Goal: Check status: Check status

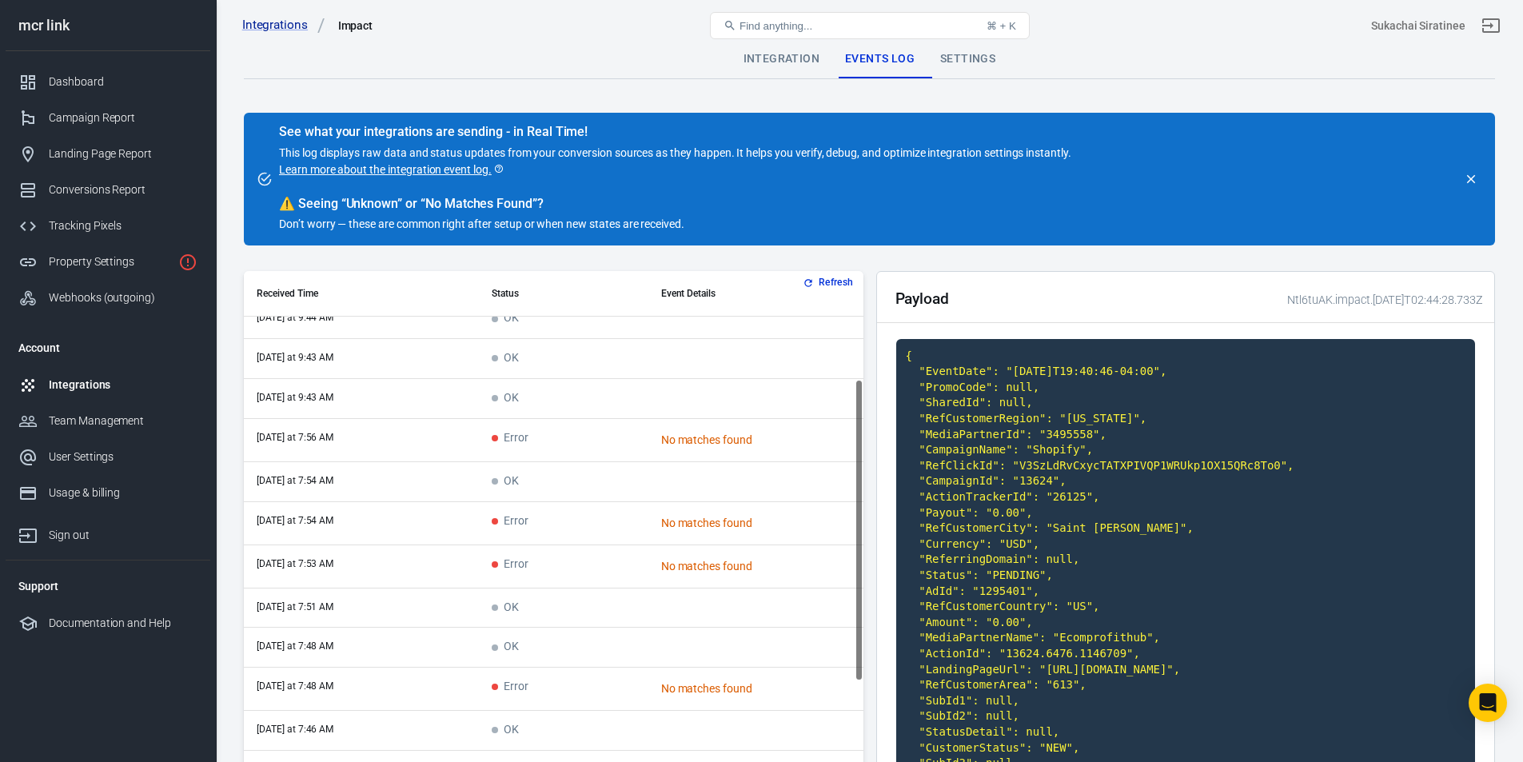
scroll to position [189, 0]
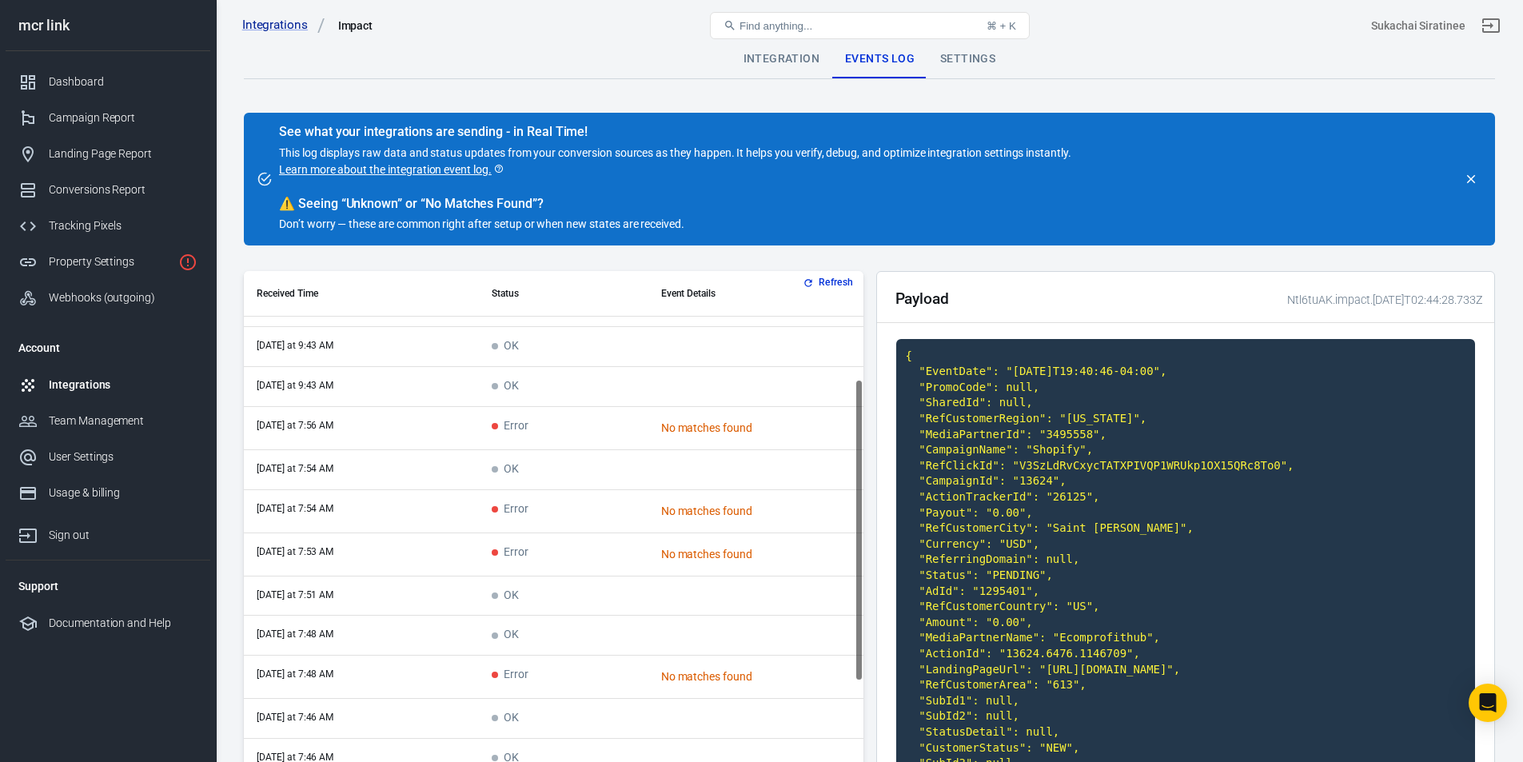
click at [516, 431] on span "Error" at bounding box center [510, 427] width 37 height 14
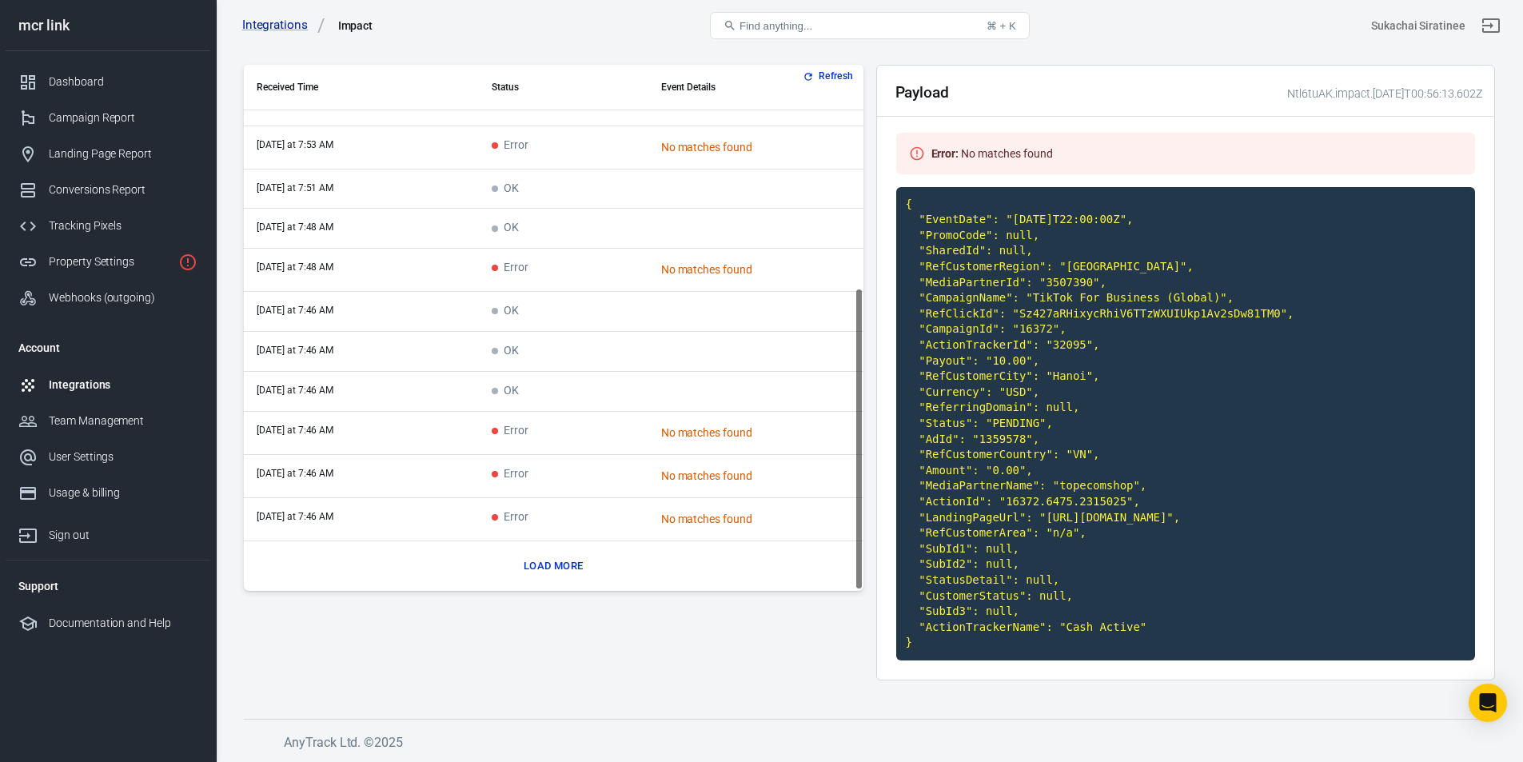
scroll to position [226, 0]
click at [561, 554] on button "Load more" at bounding box center [553, 566] width 67 height 25
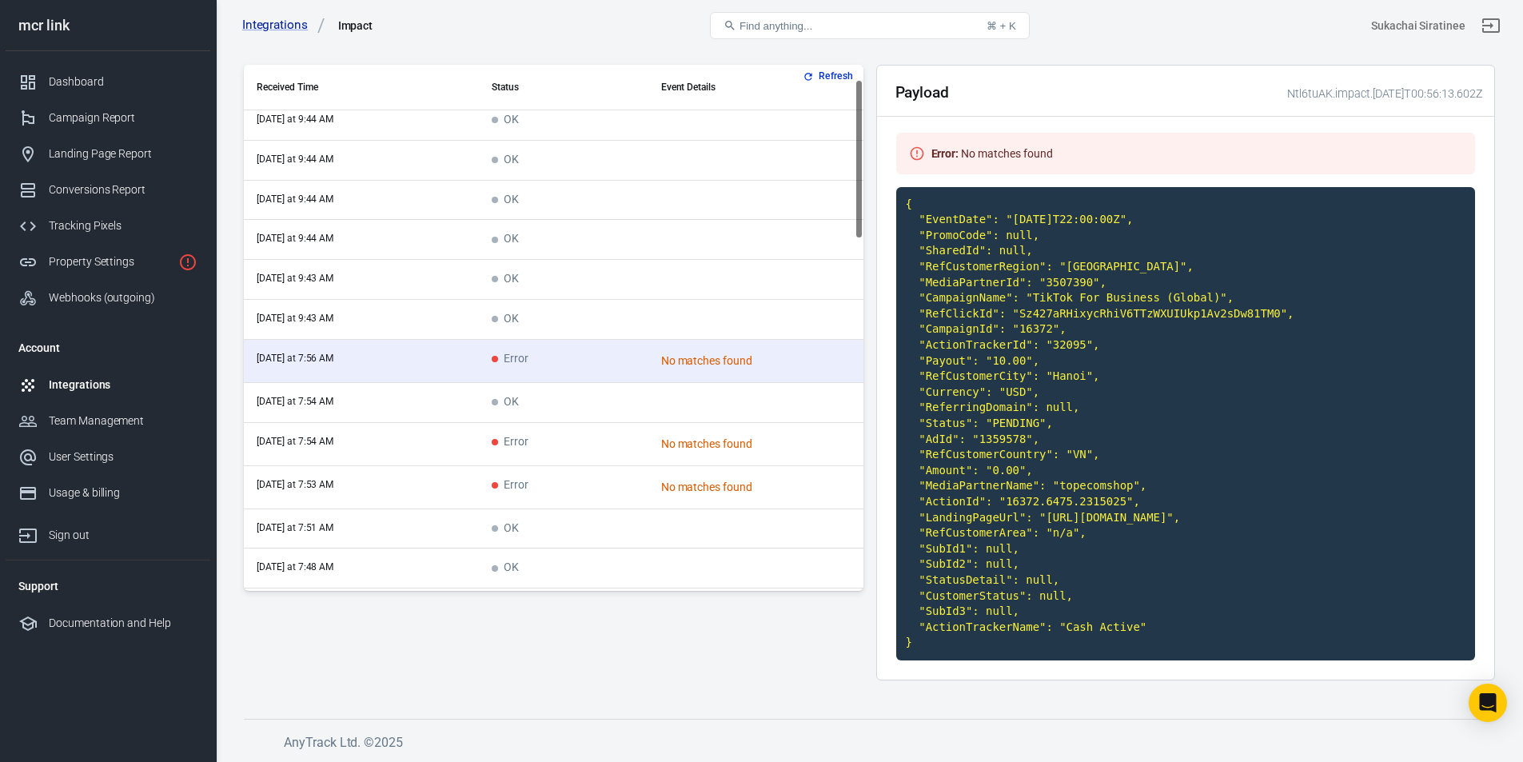
scroll to position [0, 0]
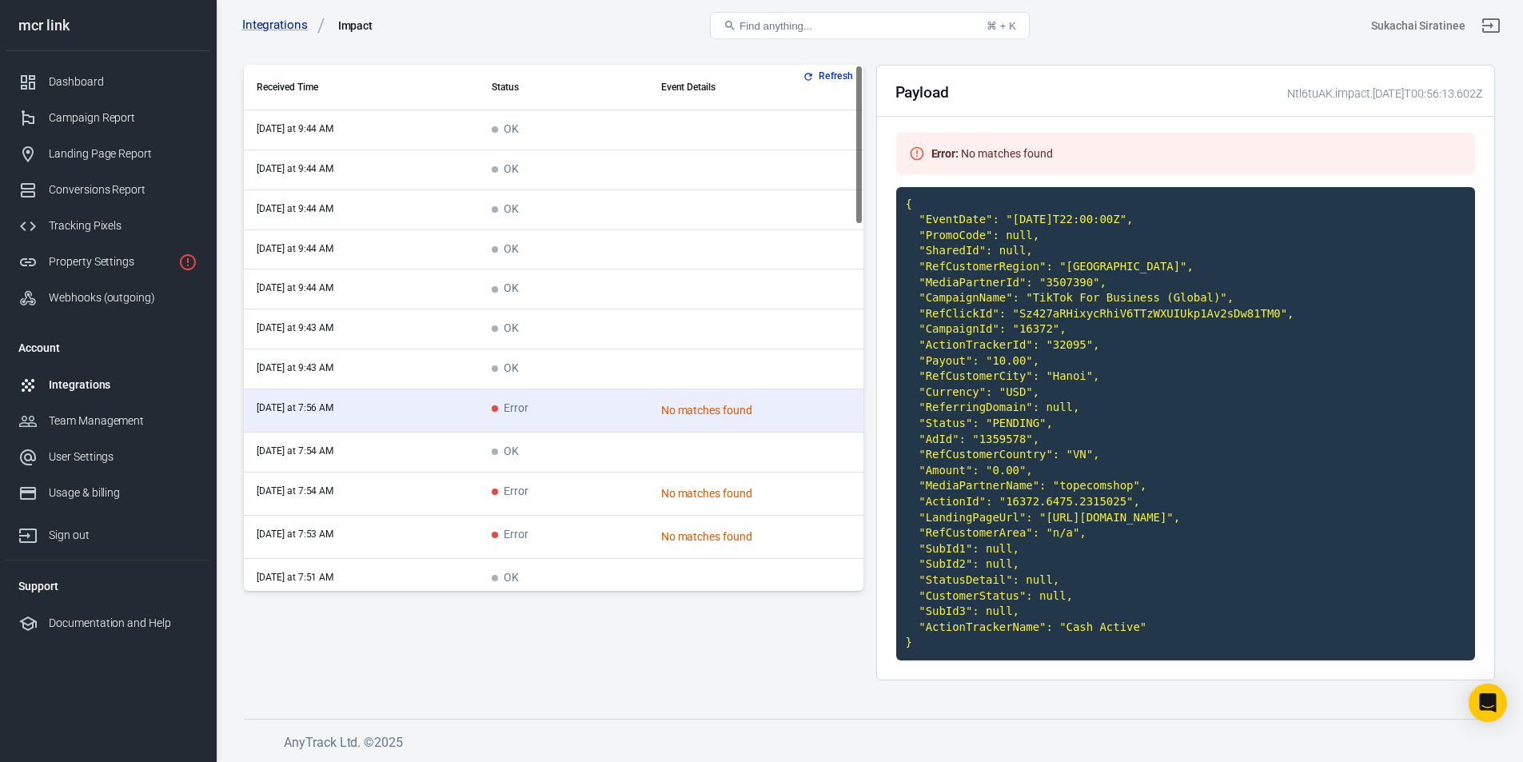
click at [531, 116] on td "OK" at bounding box center [563, 130] width 169 height 40
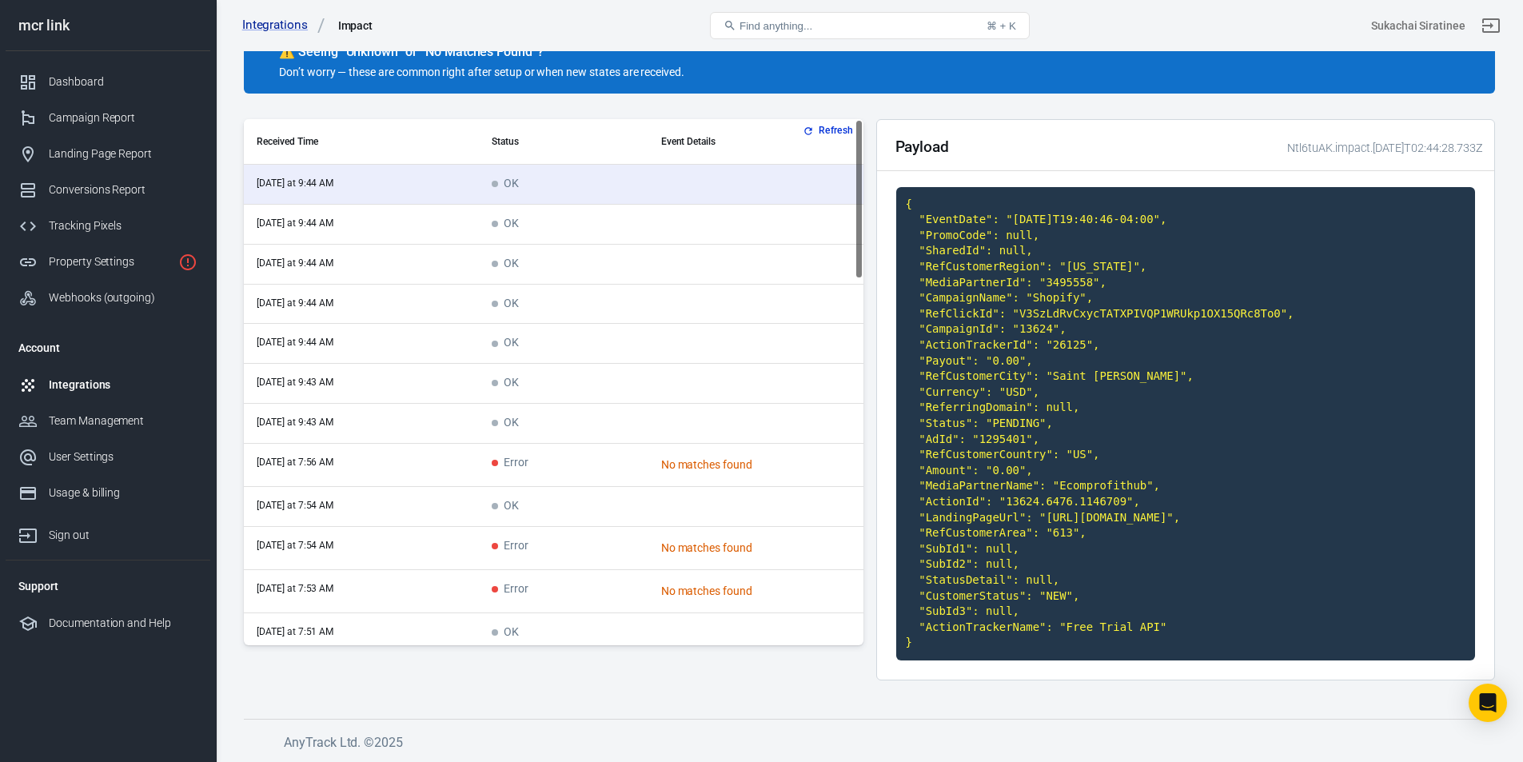
click at [517, 218] on span "OK" at bounding box center [505, 225] width 27 height 14
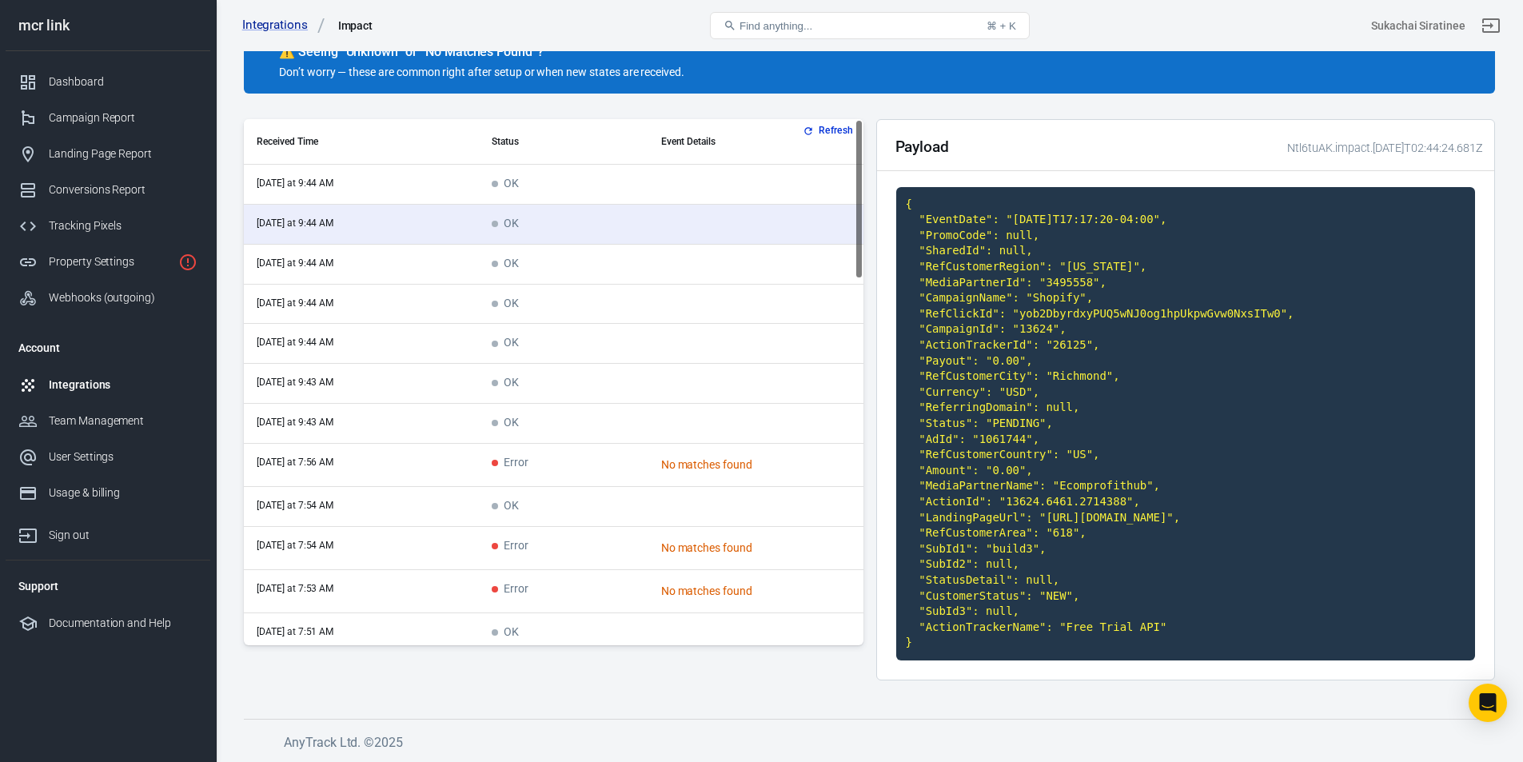
click at [514, 245] on td "OK" at bounding box center [563, 265] width 169 height 40
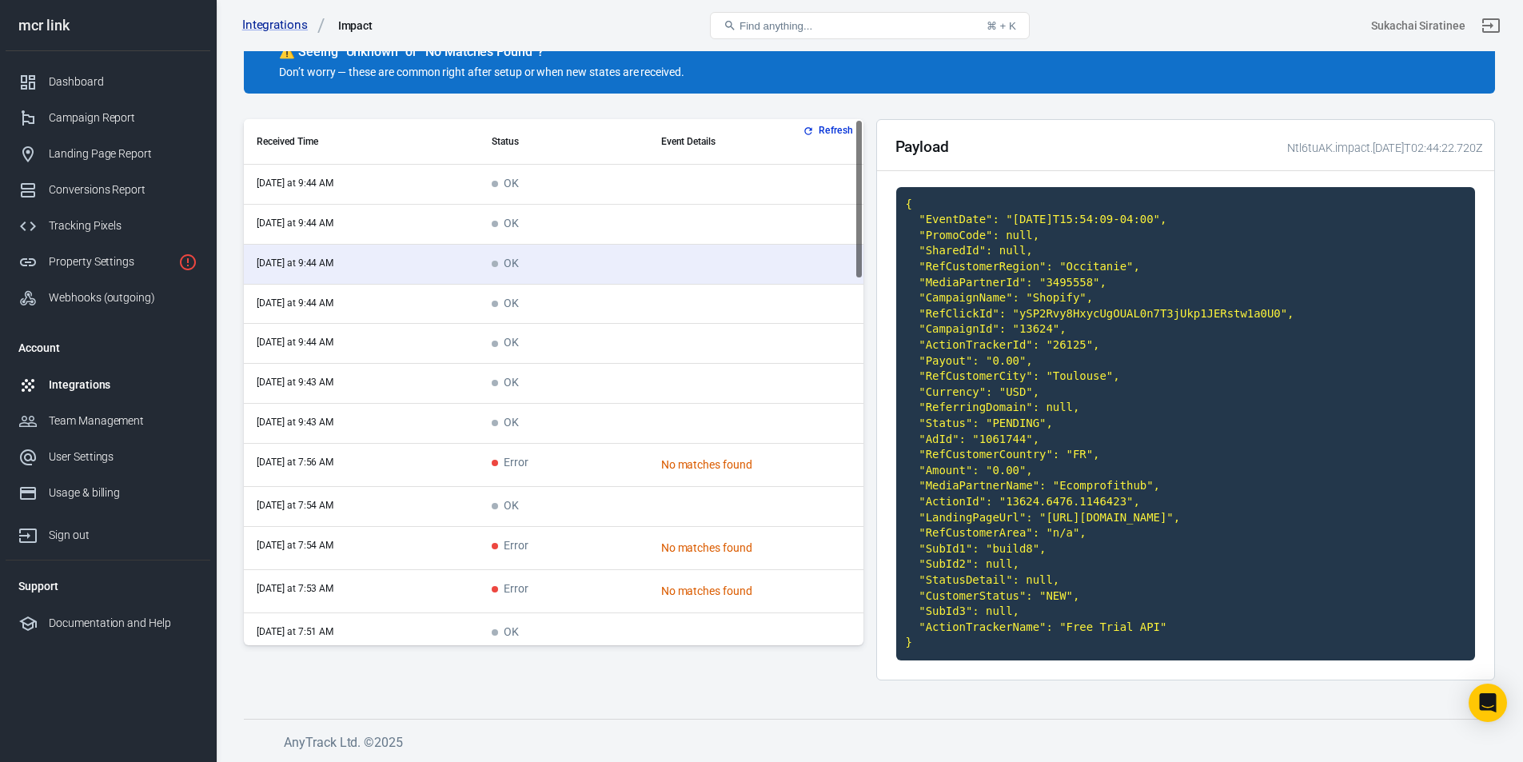
click at [514, 297] on span "OK" at bounding box center [505, 304] width 27 height 14
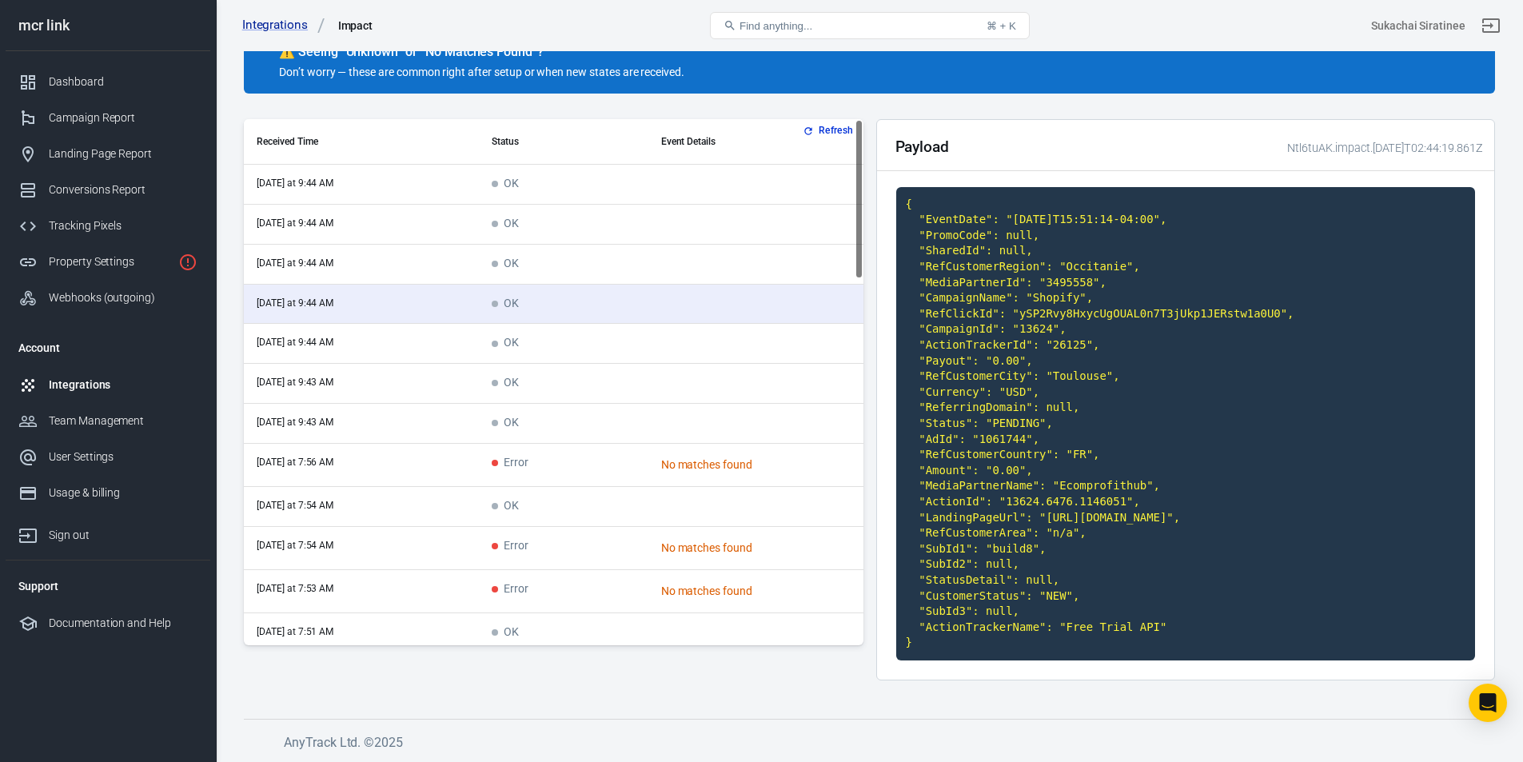
click at [511, 337] on span "OK" at bounding box center [505, 344] width 27 height 14
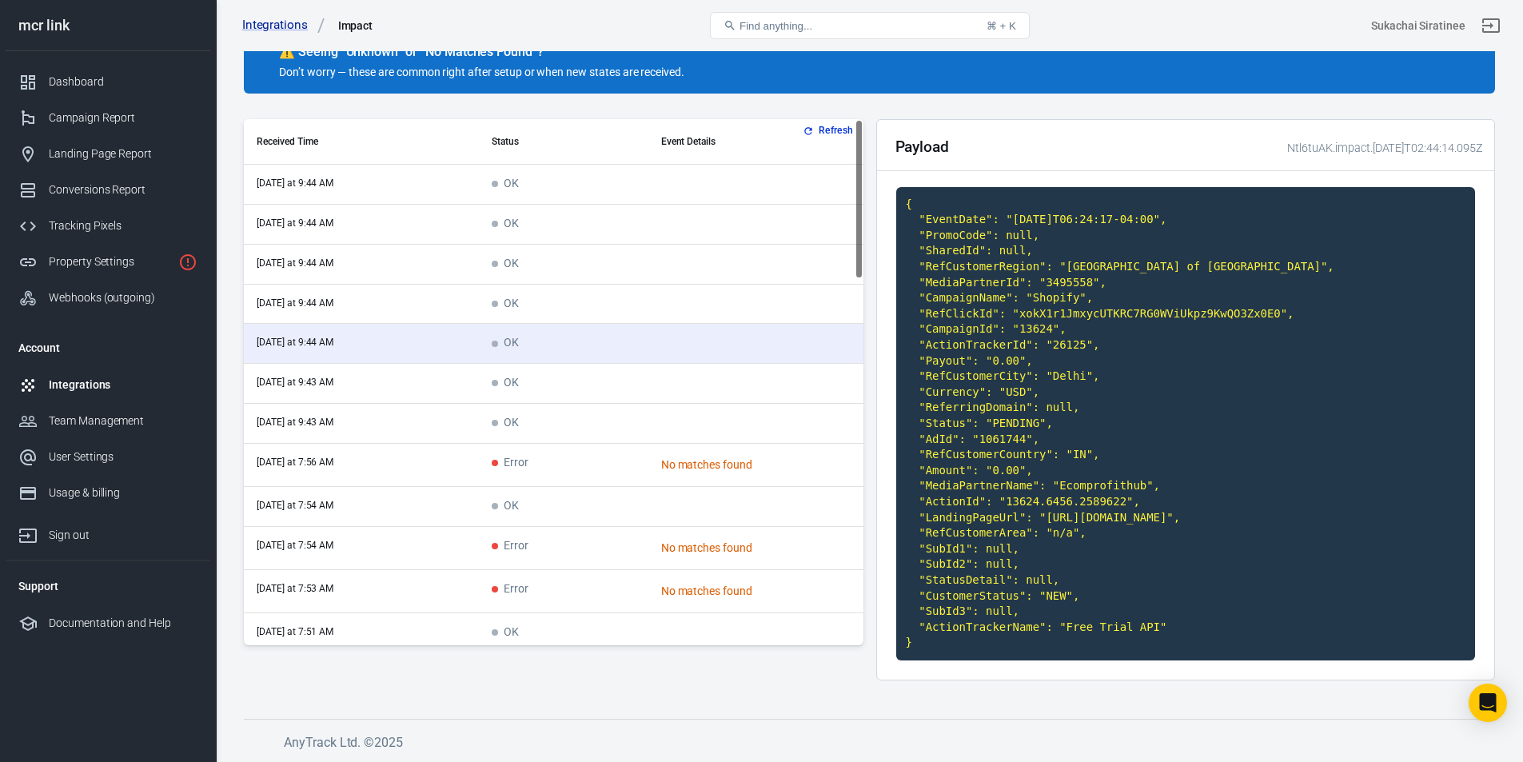
click at [513, 377] on span "OK" at bounding box center [505, 384] width 27 height 14
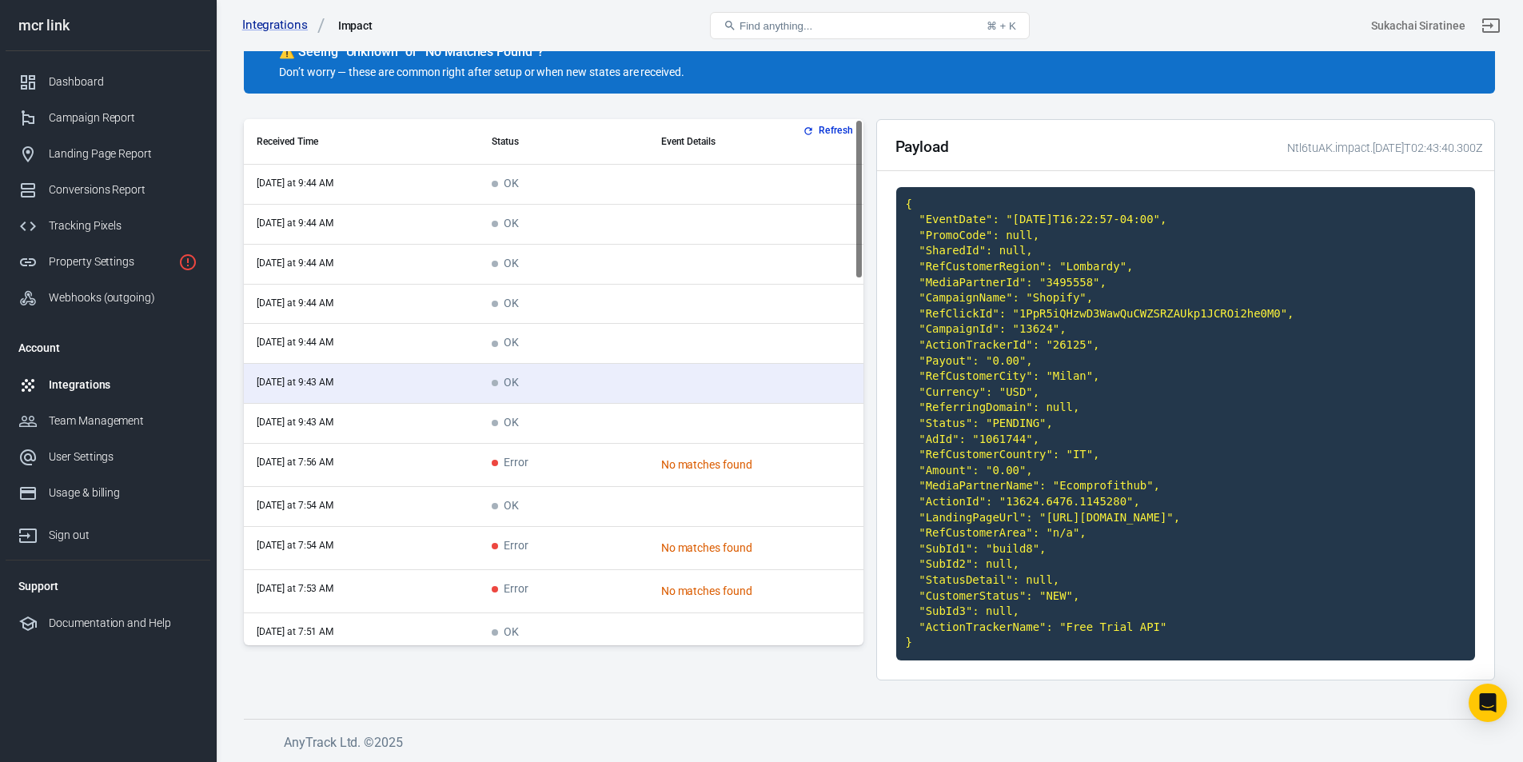
click at [513, 404] on td "OK" at bounding box center [563, 424] width 169 height 40
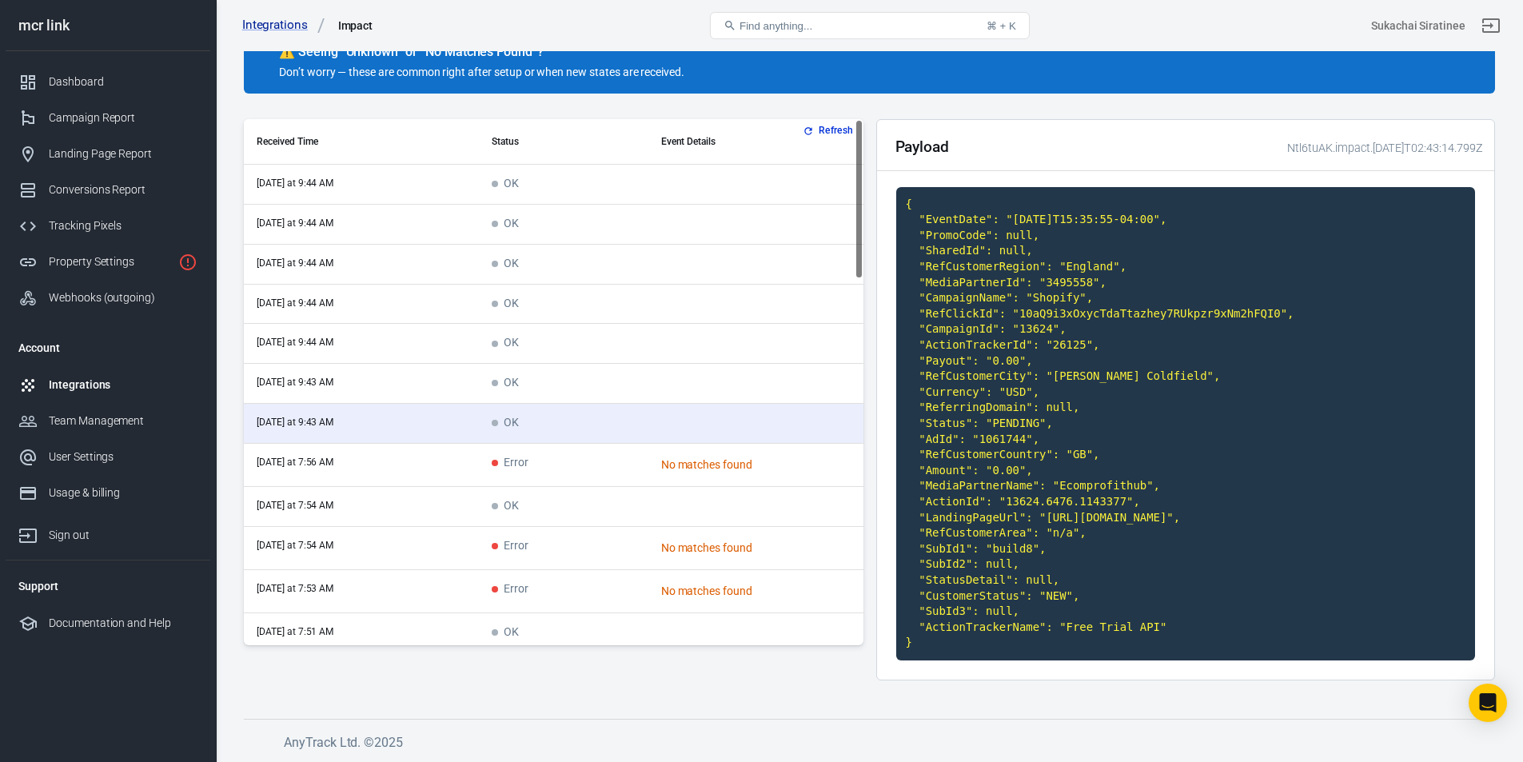
click at [516, 377] on span "OK" at bounding box center [505, 384] width 27 height 14
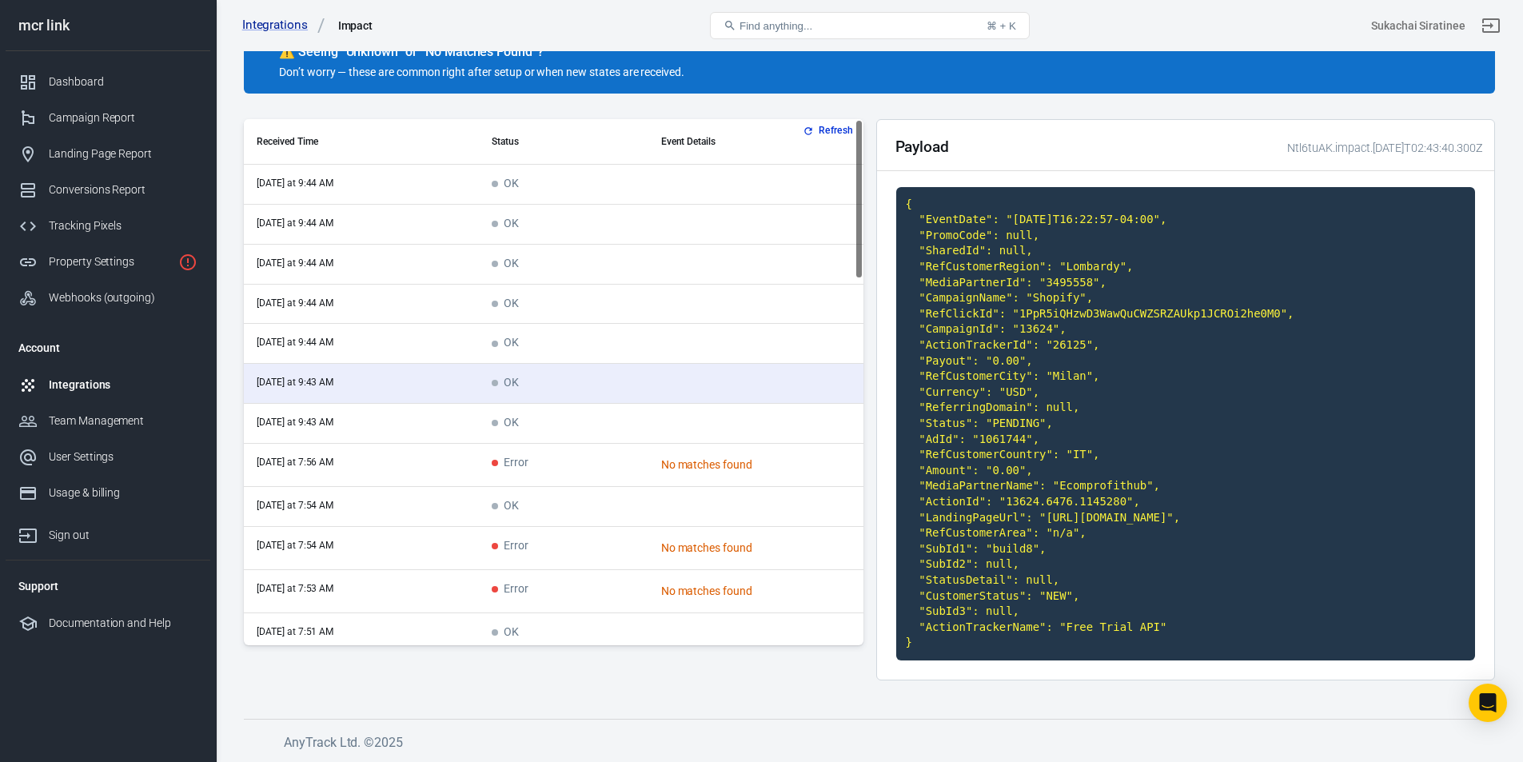
click at [520, 324] on td "OK" at bounding box center [563, 344] width 169 height 40
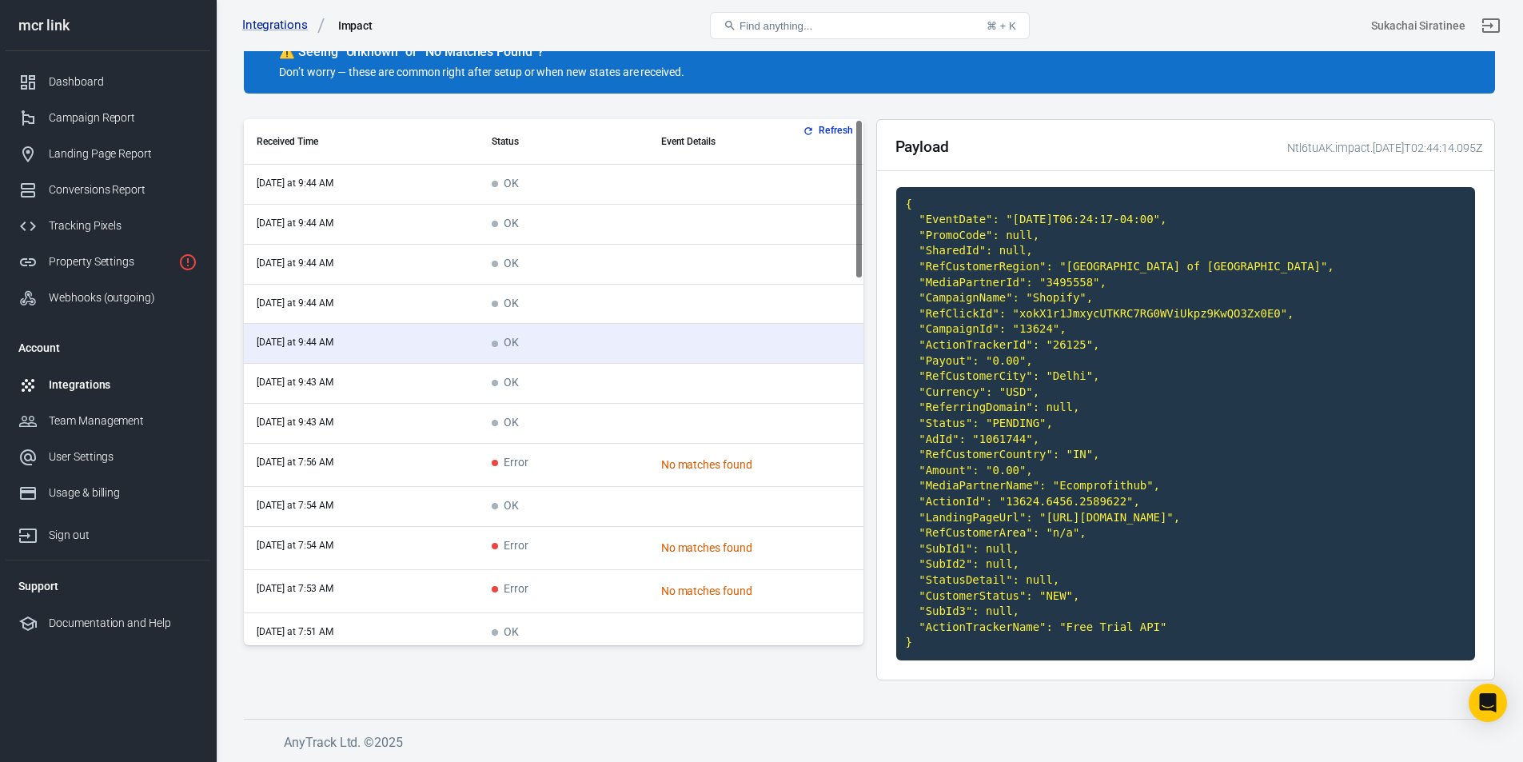
click at [520, 404] on td "OK" at bounding box center [563, 424] width 169 height 40
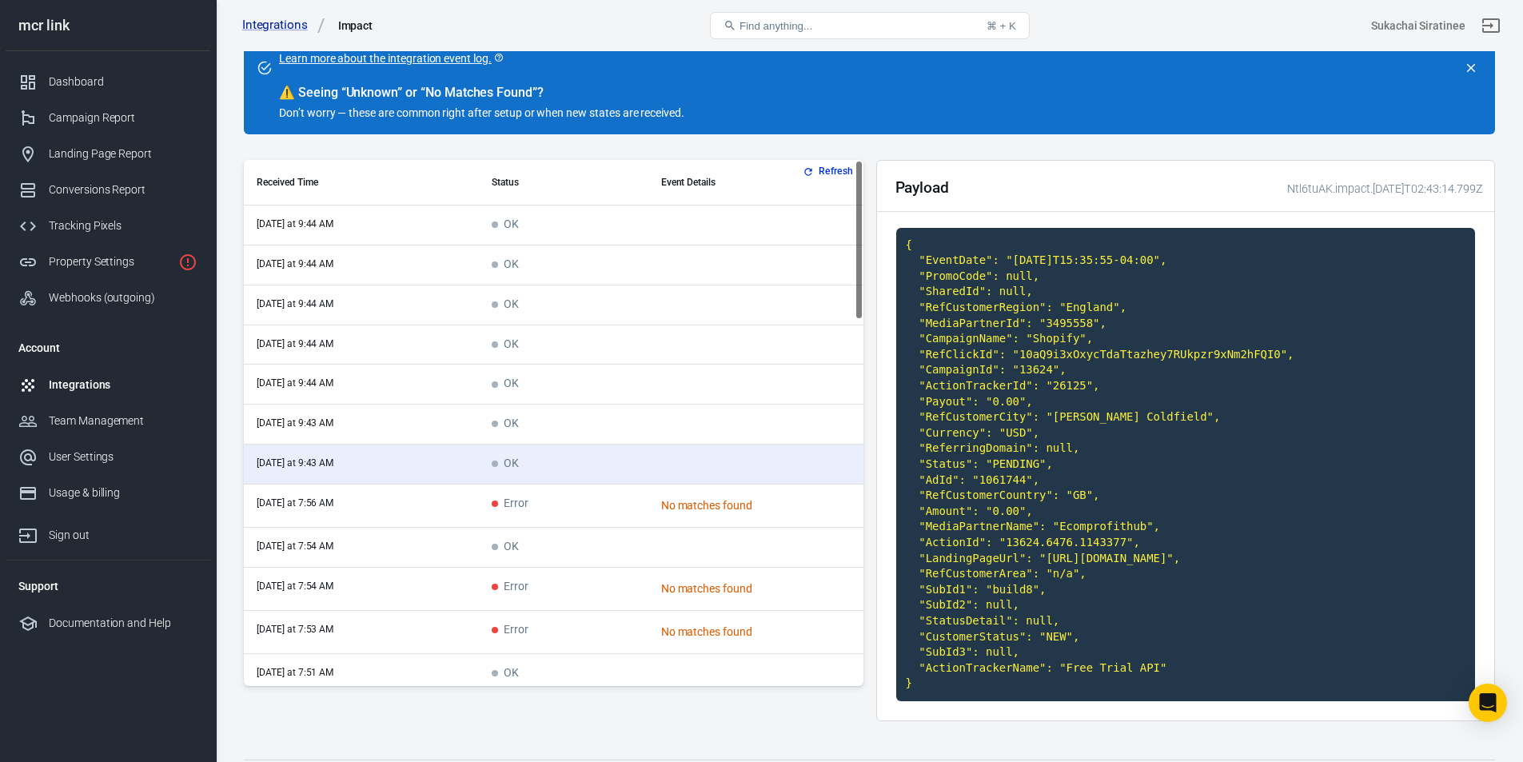
scroll to position [104, 0]
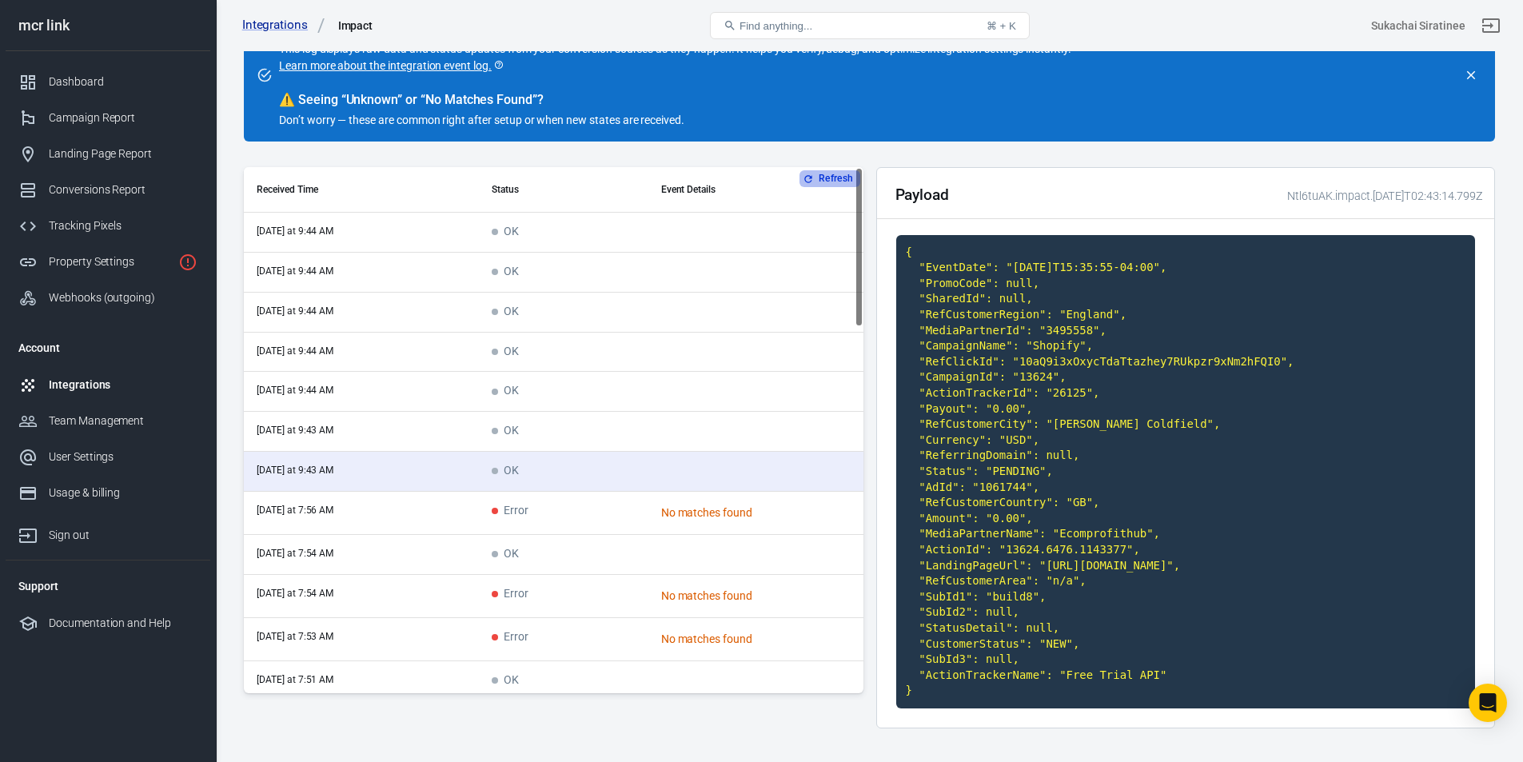
click at [810, 179] on icon "button" at bounding box center [808, 179] width 11 height 11
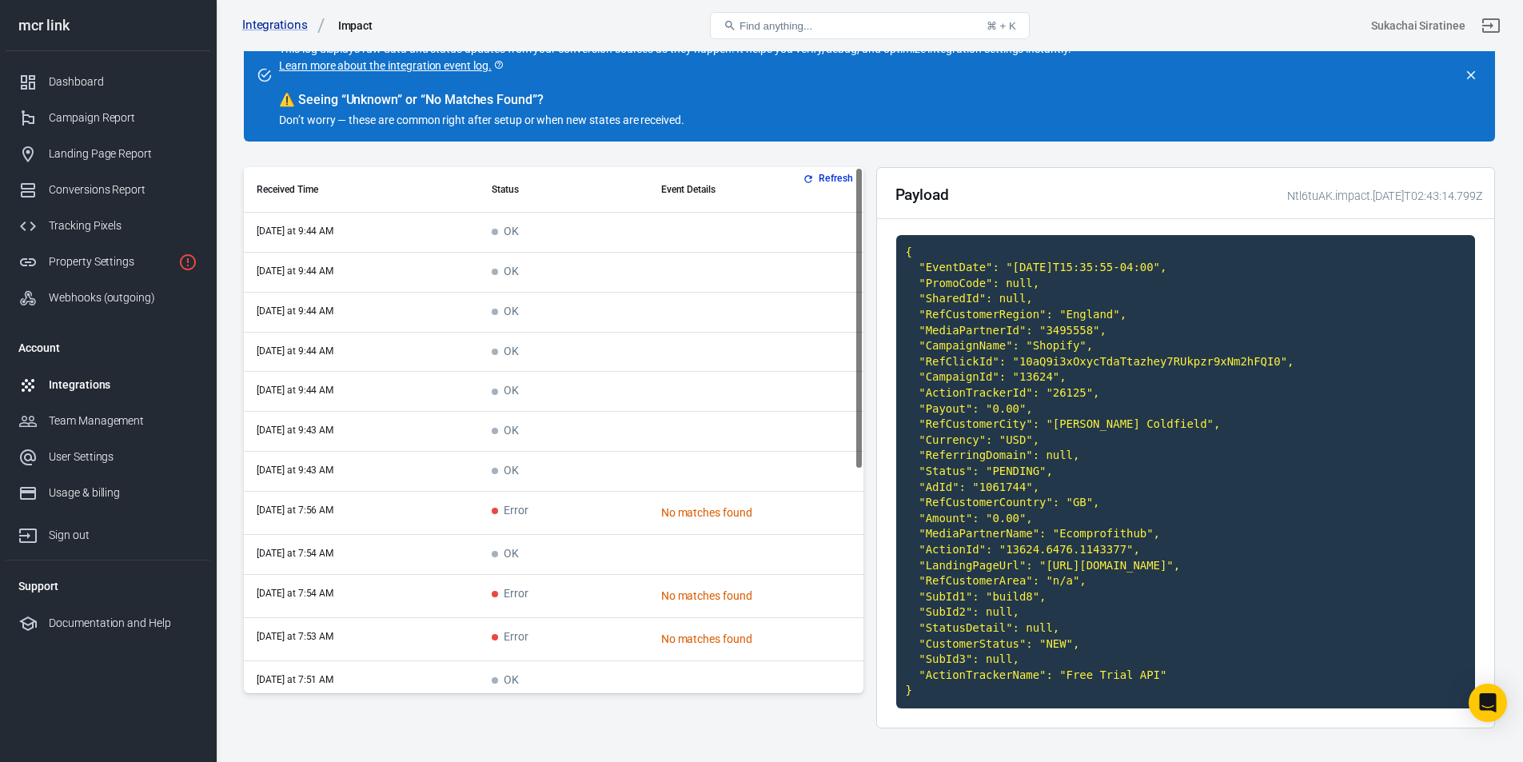
click at [625, 513] on td "Error" at bounding box center [563, 513] width 169 height 43
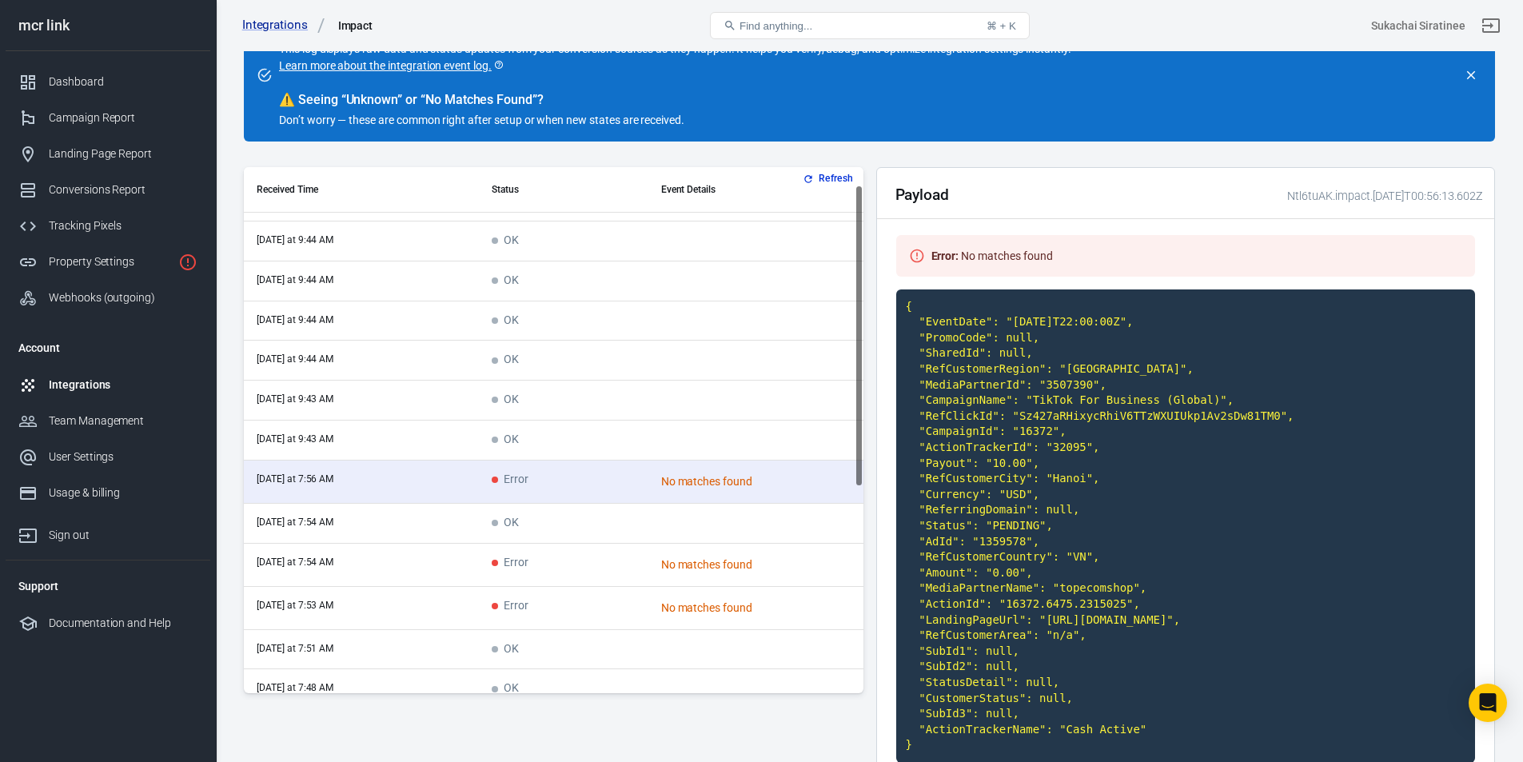
scroll to position [32, 0]
click at [705, 452] on td "scrollable content" at bounding box center [756, 440] width 215 height 40
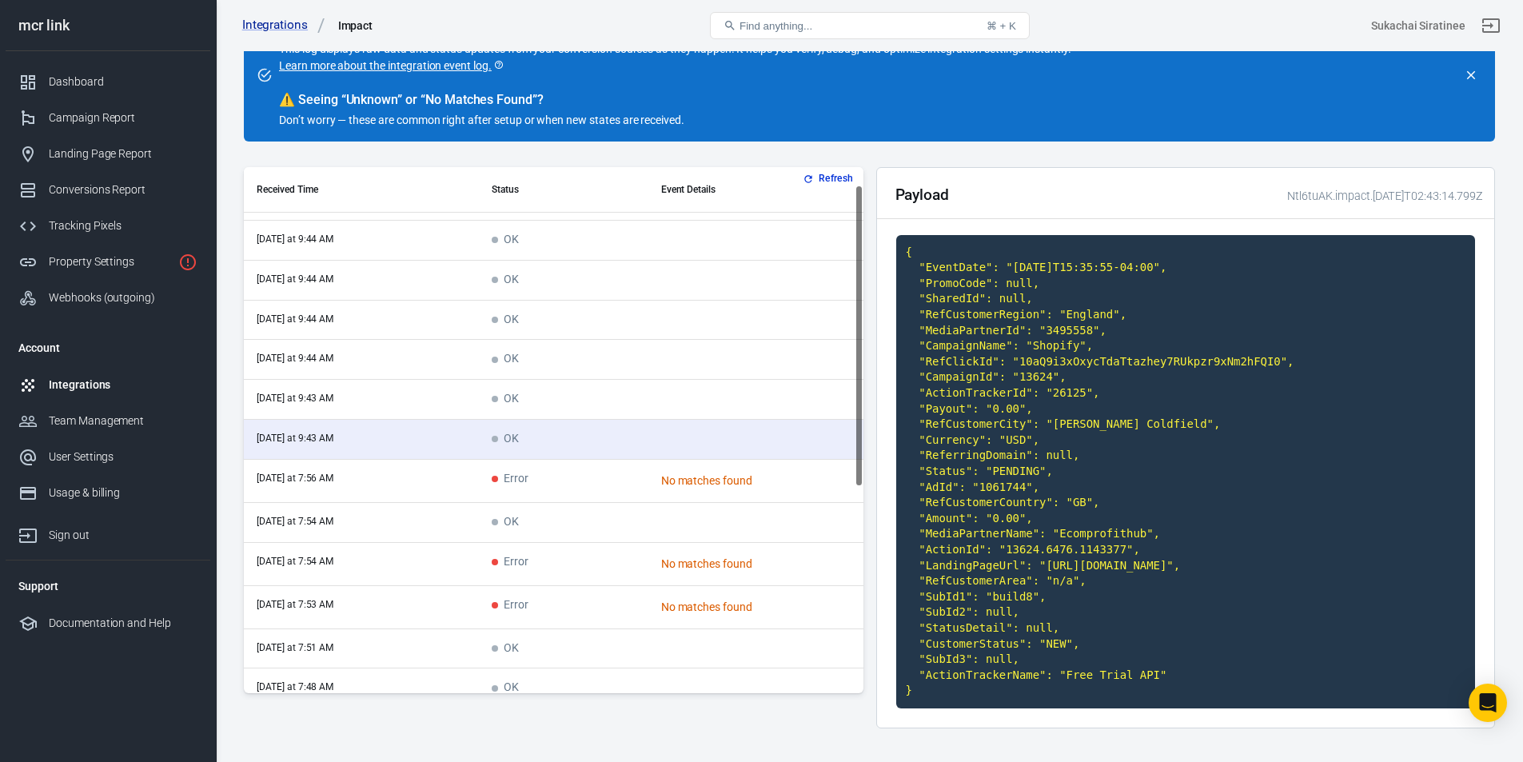
click at [635, 485] on td "Error" at bounding box center [563, 481] width 169 height 43
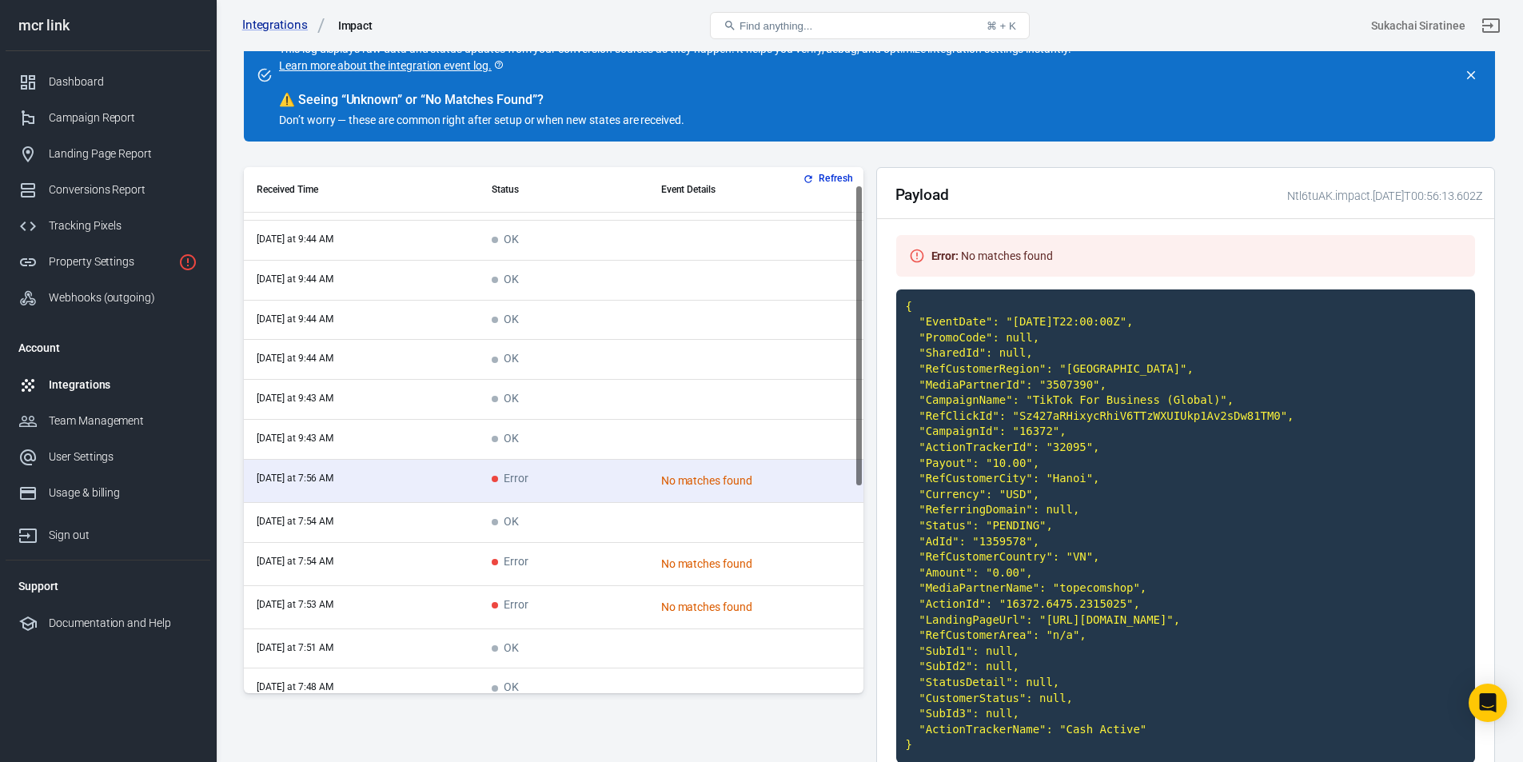
click at [610, 555] on td "Error" at bounding box center [563, 564] width 169 height 43
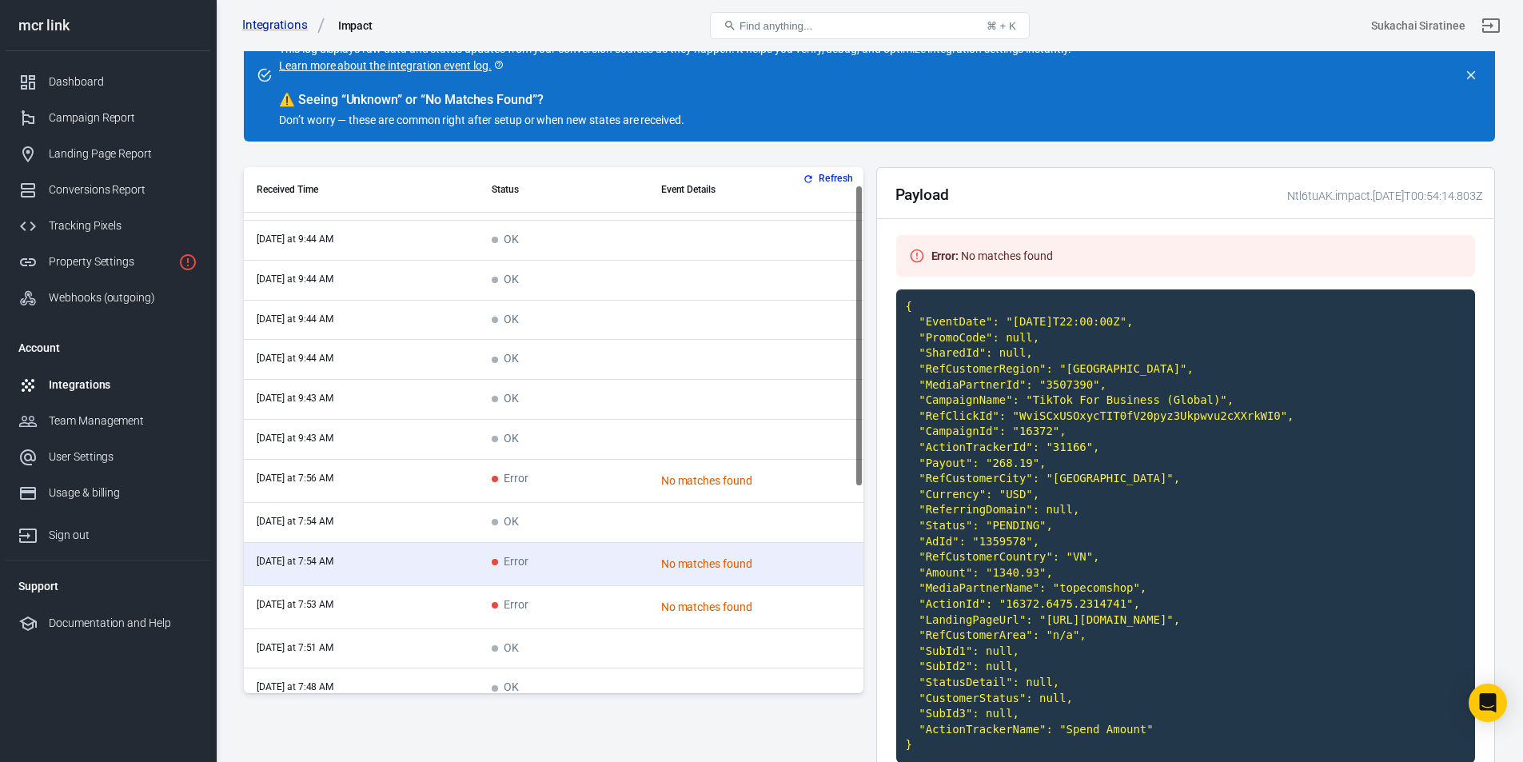
click at [610, 589] on td "Error" at bounding box center [563, 607] width 169 height 43
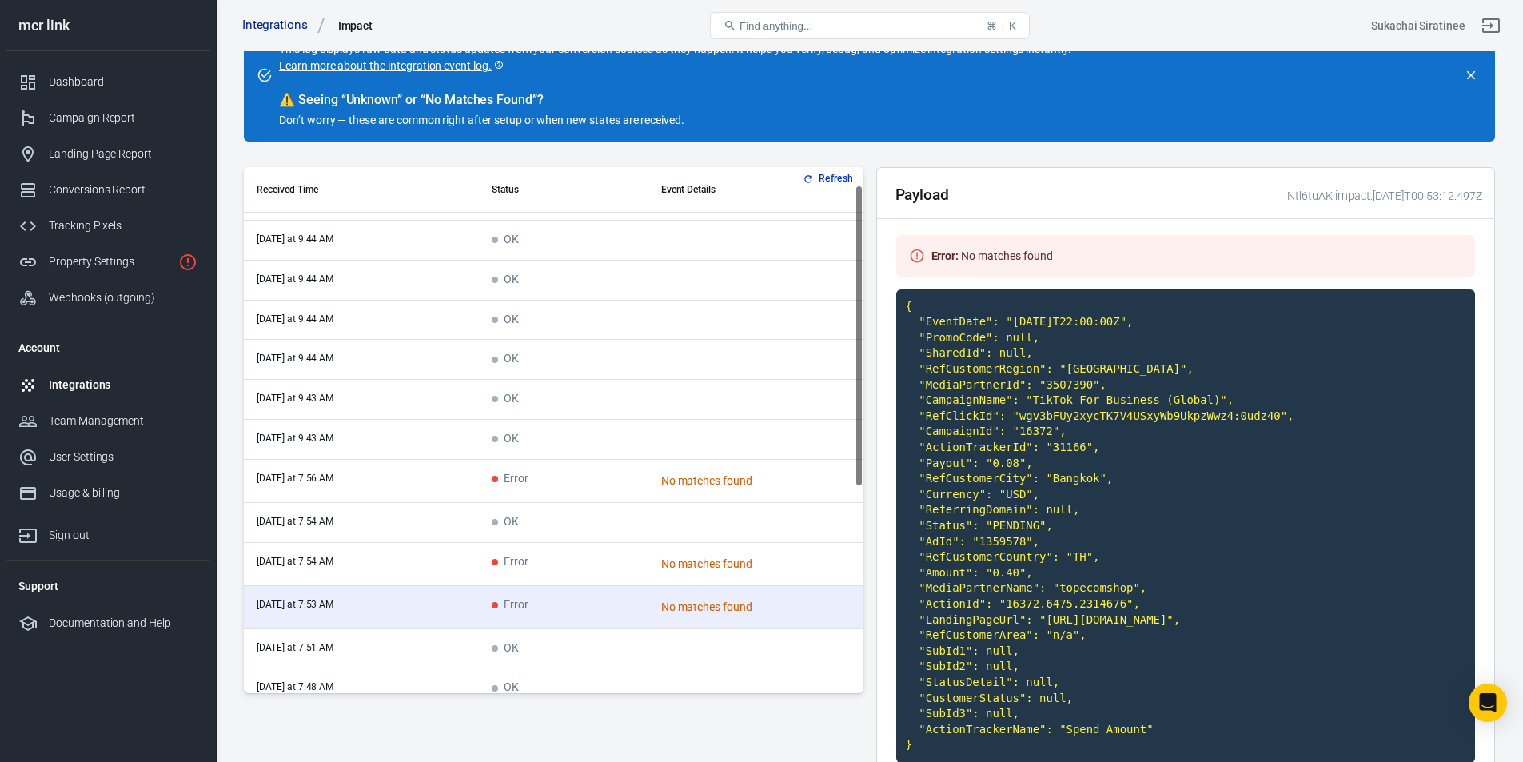
click at [609, 558] on td "Error" at bounding box center [563, 564] width 169 height 43
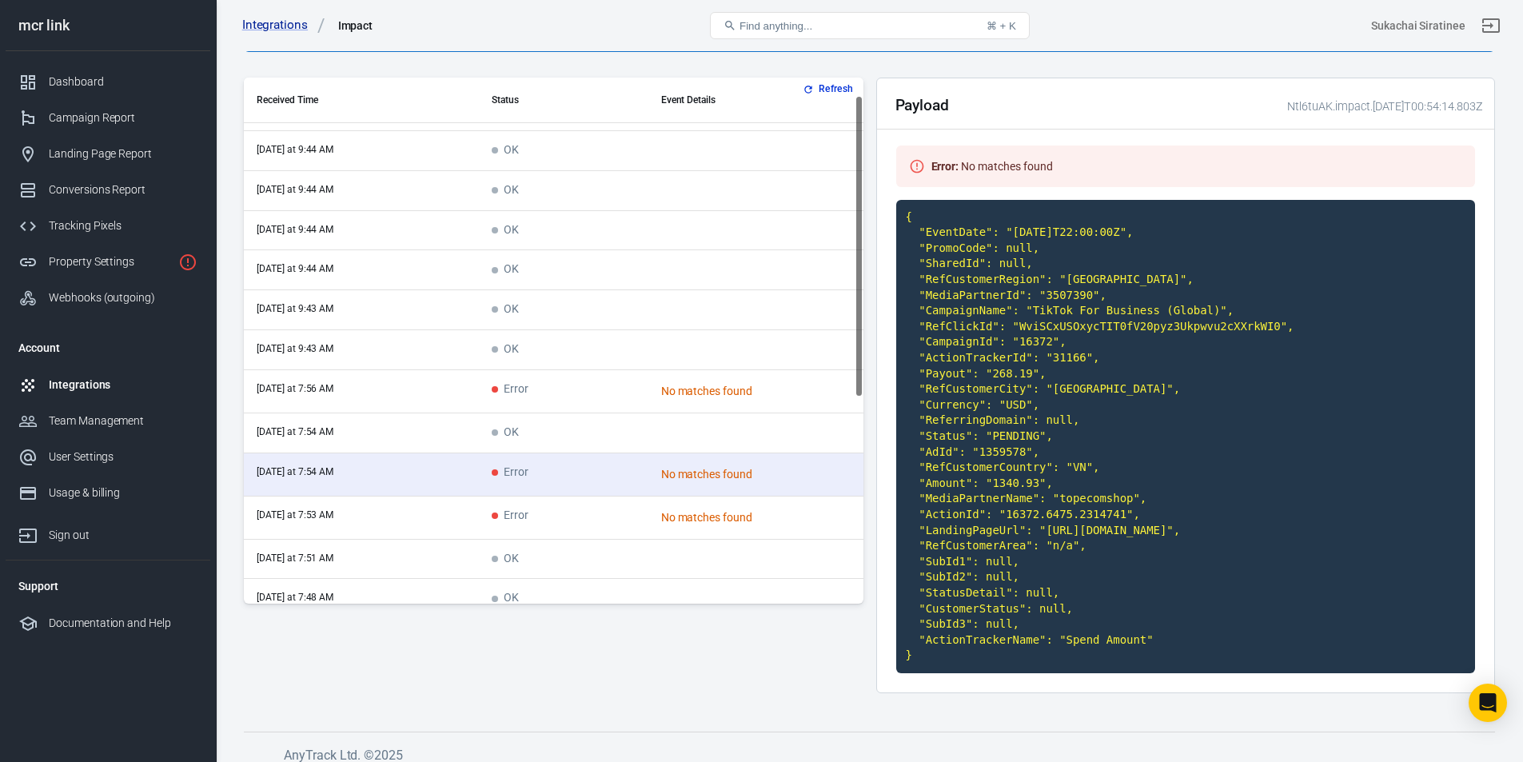
scroll to position [194, 0]
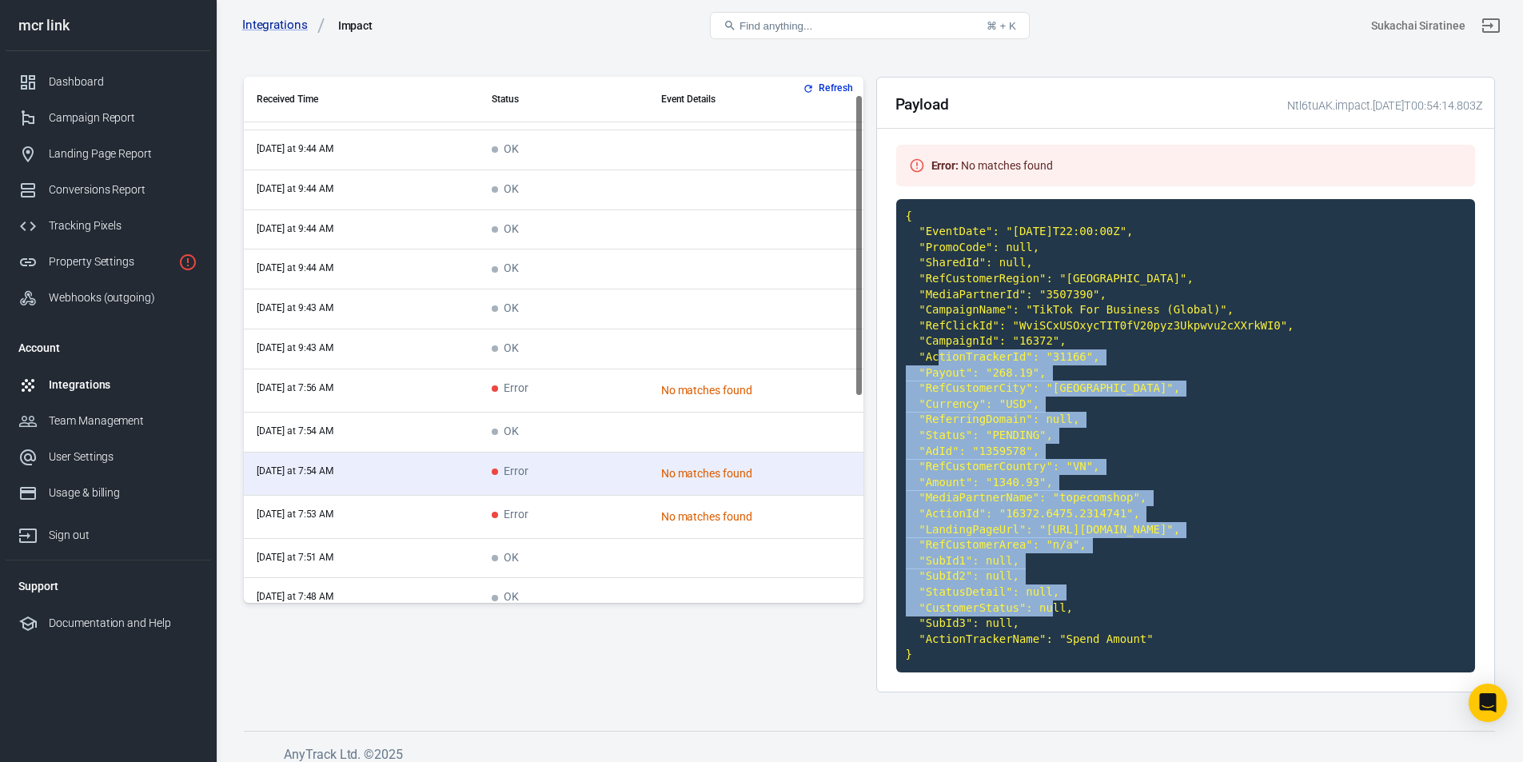
drag, startPoint x: 1002, startPoint y: 555, endPoint x: 988, endPoint y: 363, distance: 192.5
click at [988, 363] on code "{ "EventDate": "[DATE]T22:00:00Z", "PromoCode": null, "SharedId": null, "RefCus…" at bounding box center [1186, 435] width 580 height 473
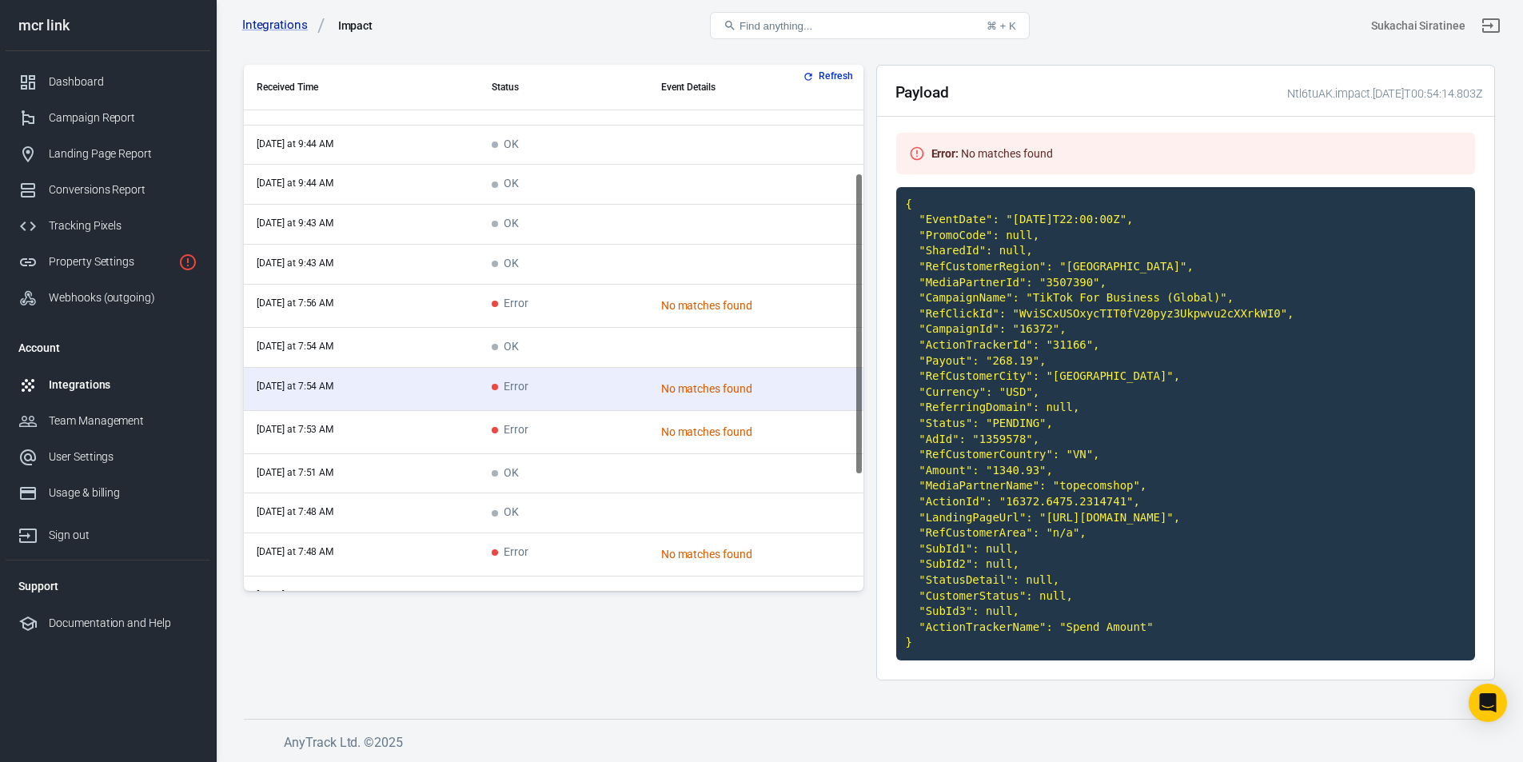
scroll to position [0, 0]
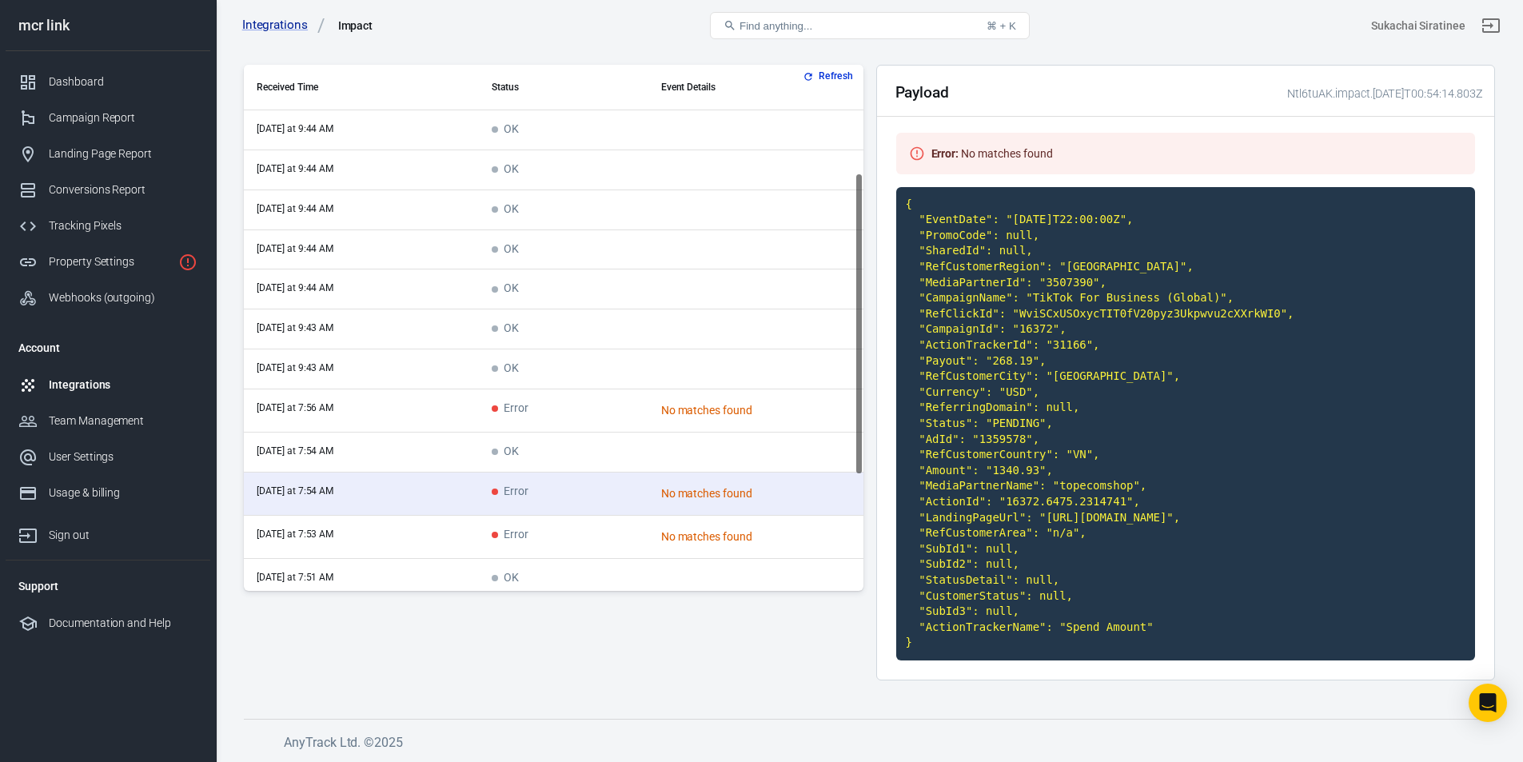
drag, startPoint x: 860, startPoint y: 269, endPoint x: 877, endPoint y: 150, distance: 121.2
click at [877, 150] on div "Refresh Received Time Status Event Details [DATE] at 9:44 AM OK [DATE] at 9:44 …" at bounding box center [870, 379] width 1252 height 629
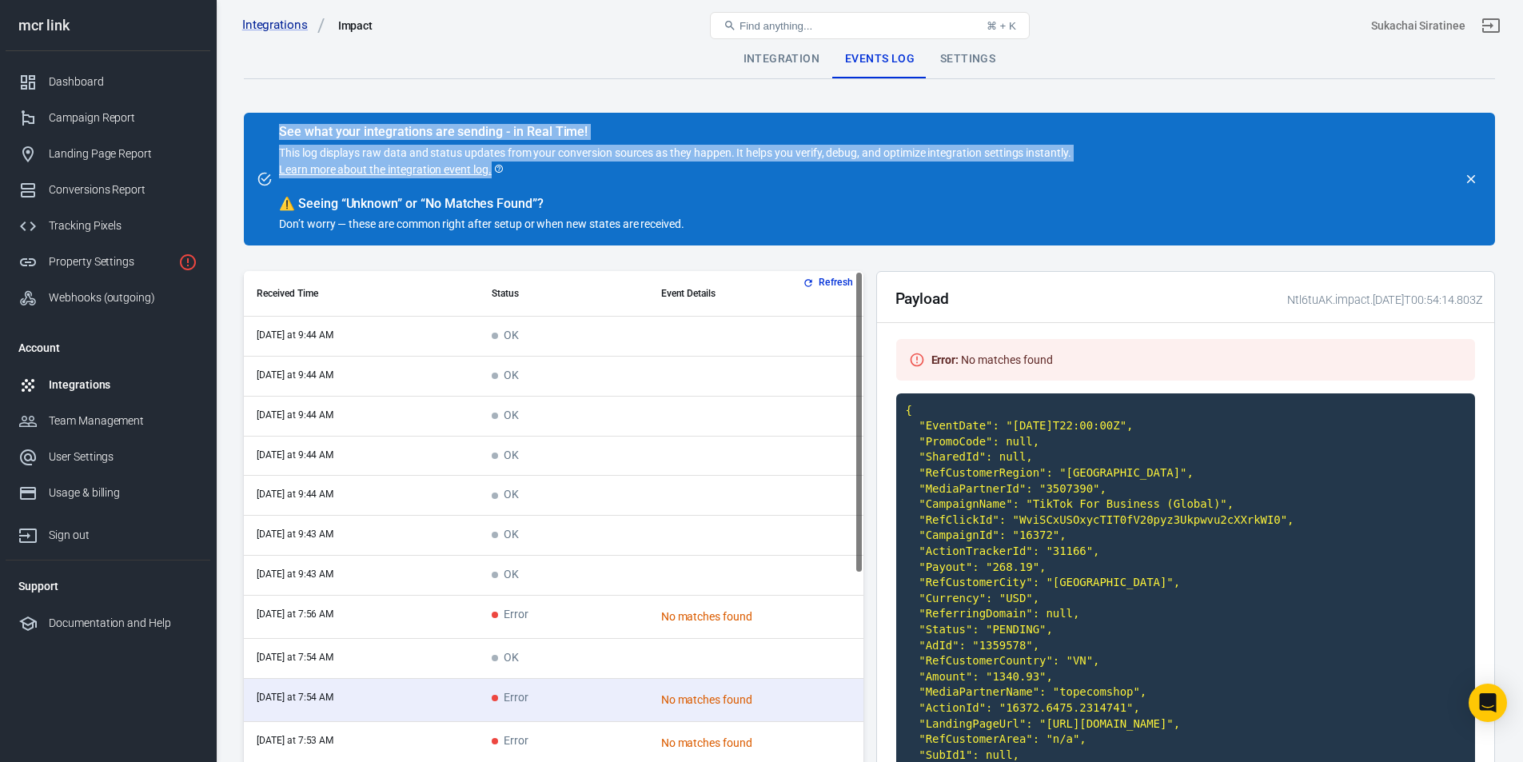
drag, startPoint x: 273, startPoint y: 129, endPoint x: 555, endPoint y: 170, distance: 284.5
click at [555, 170] on div "See what your integrations are sending - in Real Time! This log displays raw da…" at bounding box center [675, 179] width 805 height 120
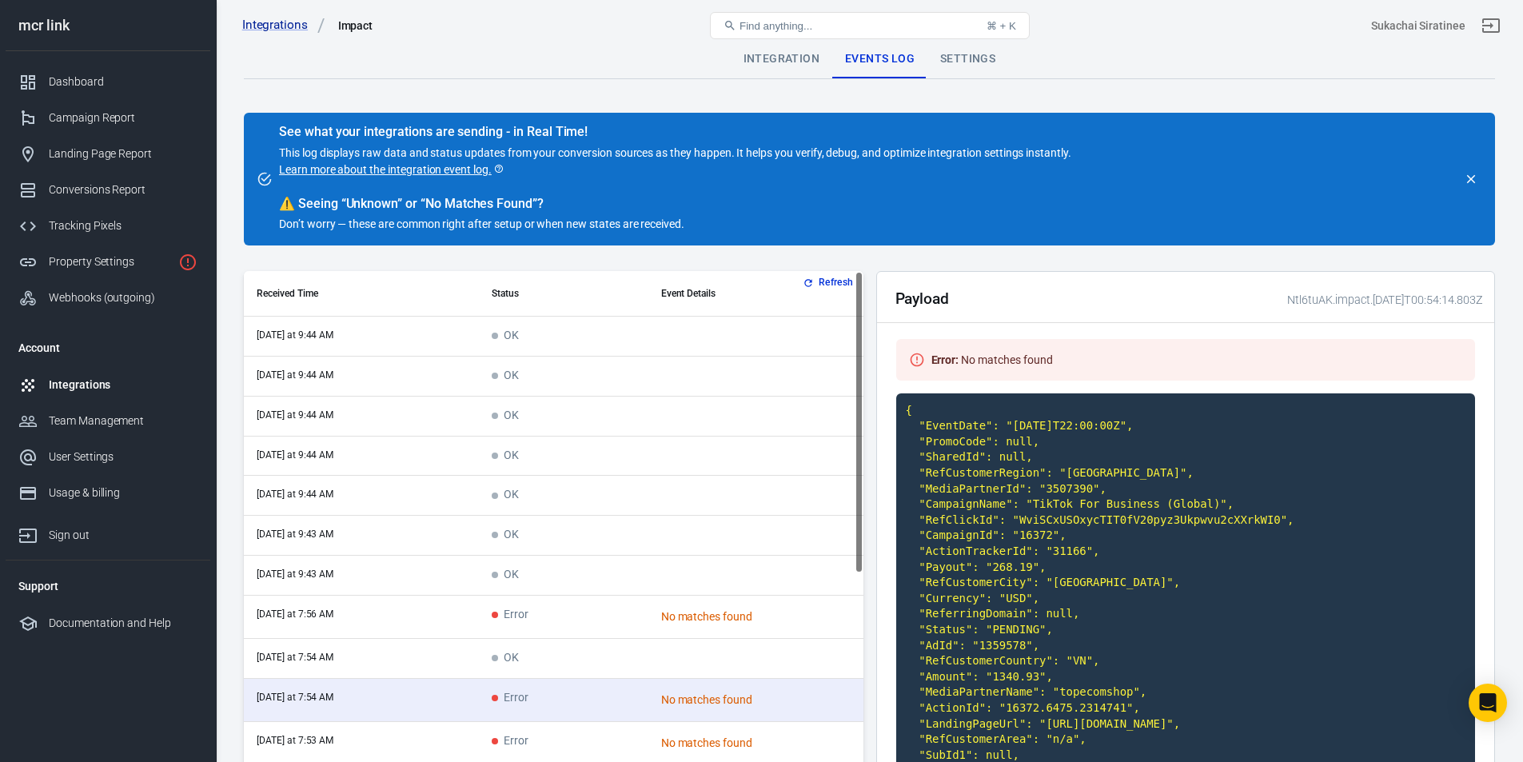
click at [555, 170] on p "This log displays raw data and status updates from your conversion sources as t…" at bounding box center [675, 162] width 792 height 34
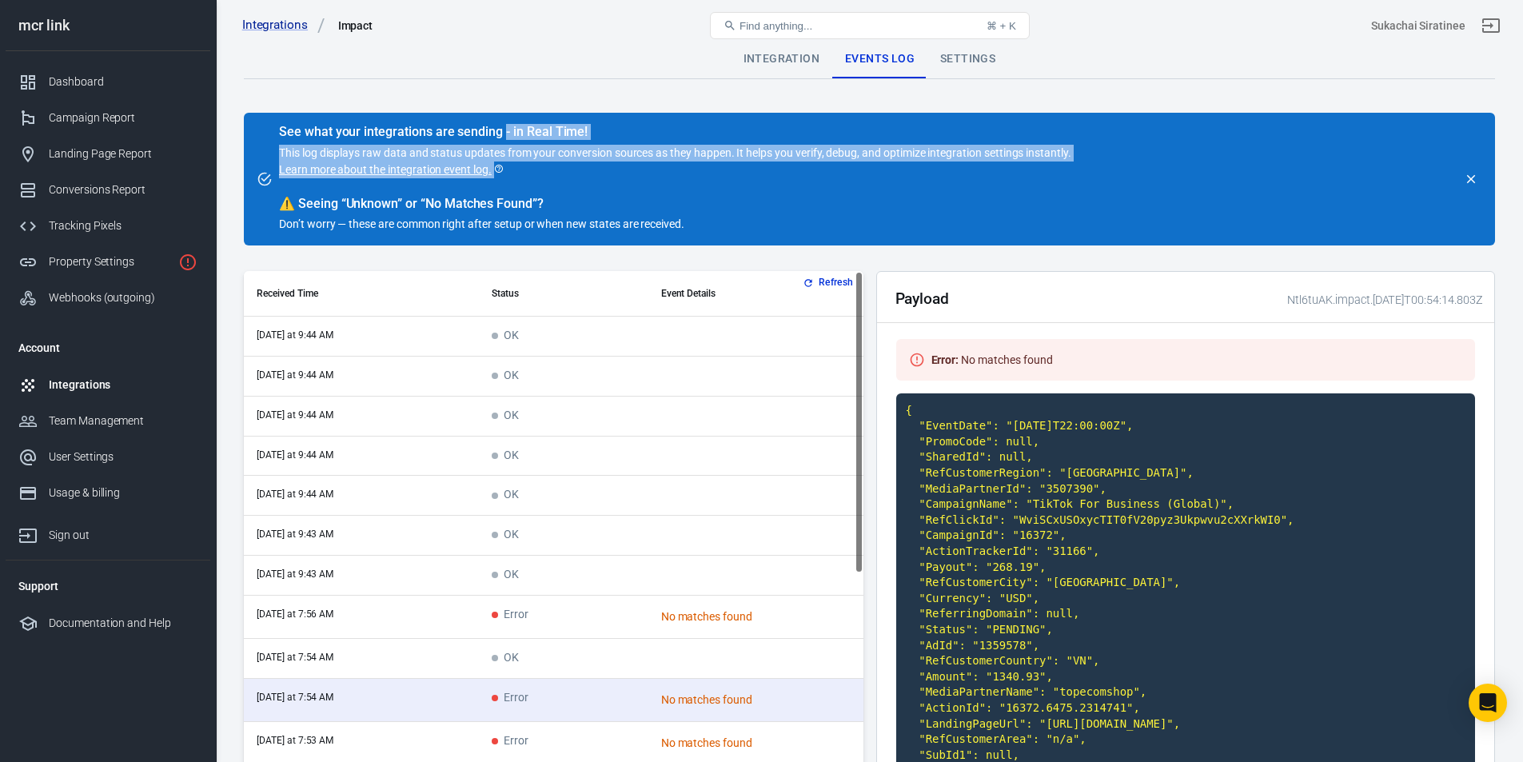
drag, startPoint x: 555, startPoint y: 170, endPoint x: 505, endPoint y: 132, distance: 63.3
click at [505, 132] on div "See what your integrations are sending - in Real Time! This log displays raw da…" at bounding box center [675, 179] width 792 height 107
click at [505, 132] on div "See what your integrations are sending - in Real Time!" at bounding box center [675, 132] width 792 height 16
drag, startPoint x: 505, startPoint y: 132, endPoint x: 556, endPoint y: 174, distance: 66.5
click at [556, 174] on div "See what your integrations are sending - in Real Time! This log displays raw da…" at bounding box center [675, 179] width 792 height 107
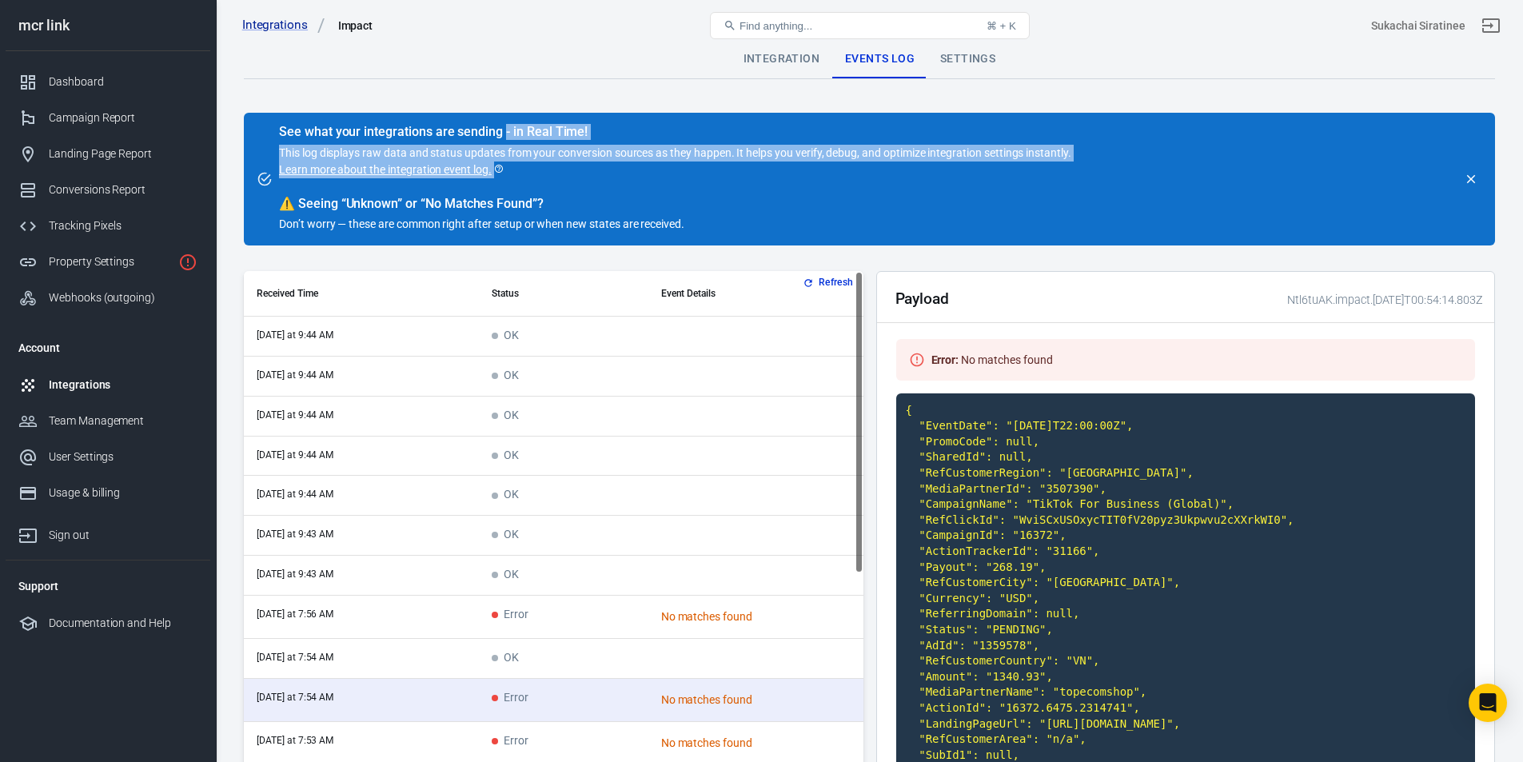
click at [556, 174] on p "This log displays raw data and status updates from your conversion sources as t…" at bounding box center [675, 162] width 792 height 34
